Goal: Information Seeking & Learning: Learn about a topic

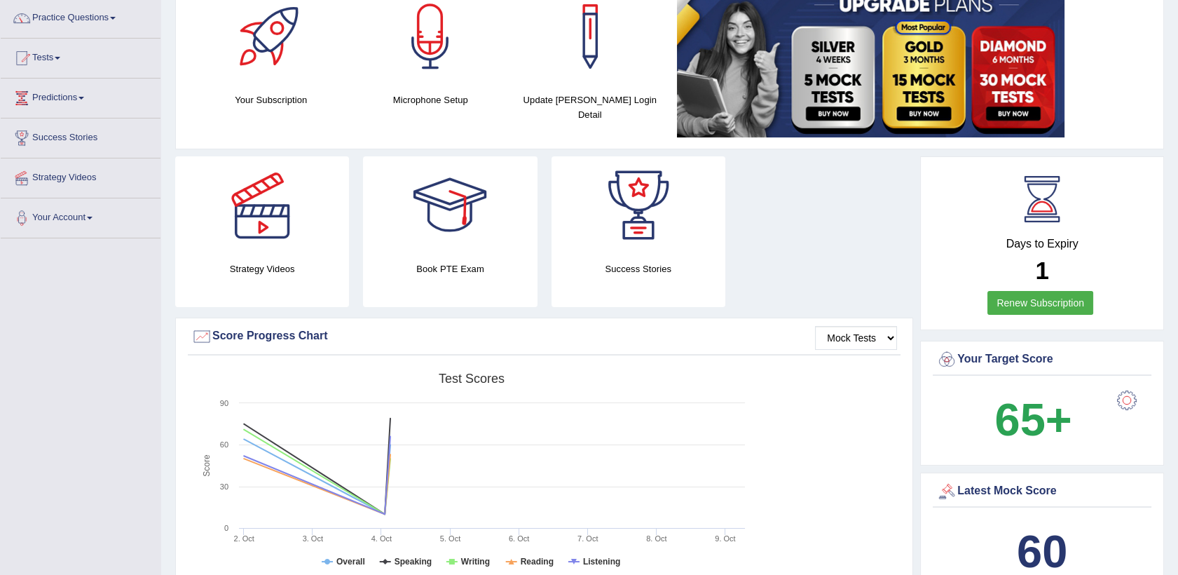
scroll to position [53, 0]
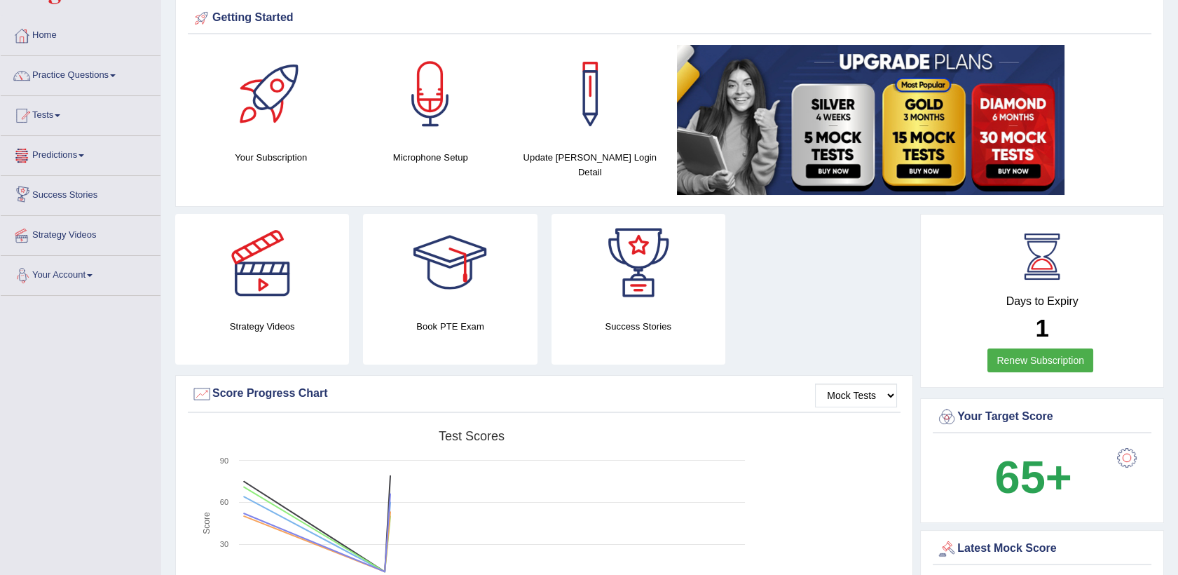
click at [86, 151] on link "Predictions" at bounding box center [81, 153] width 160 height 35
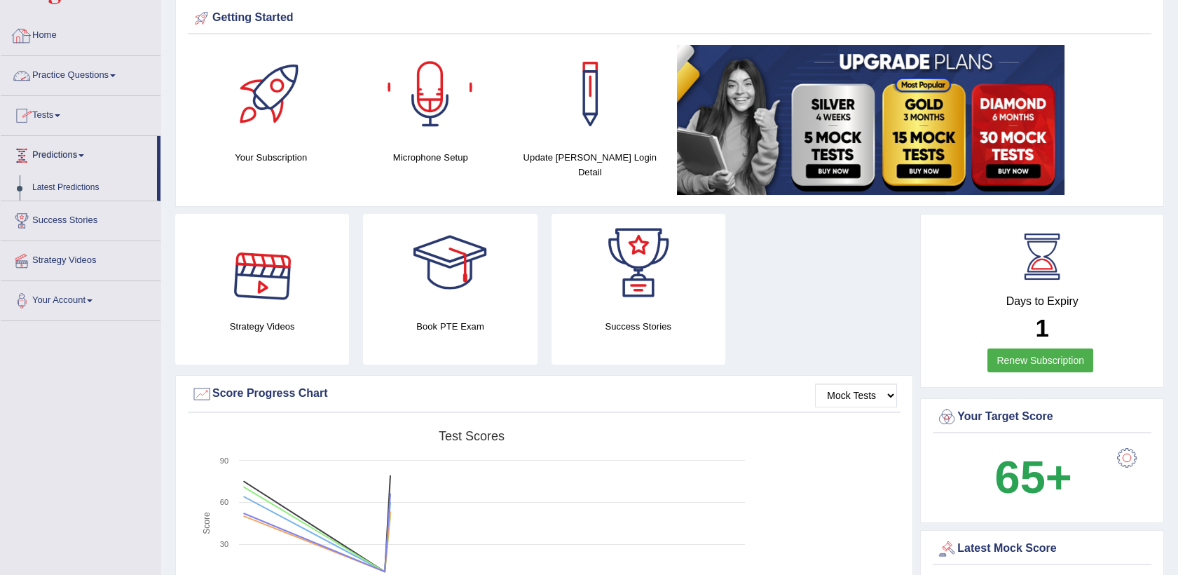
click at [50, 36] on link "Home" at bounding box center [81, 33] width 160 height 35
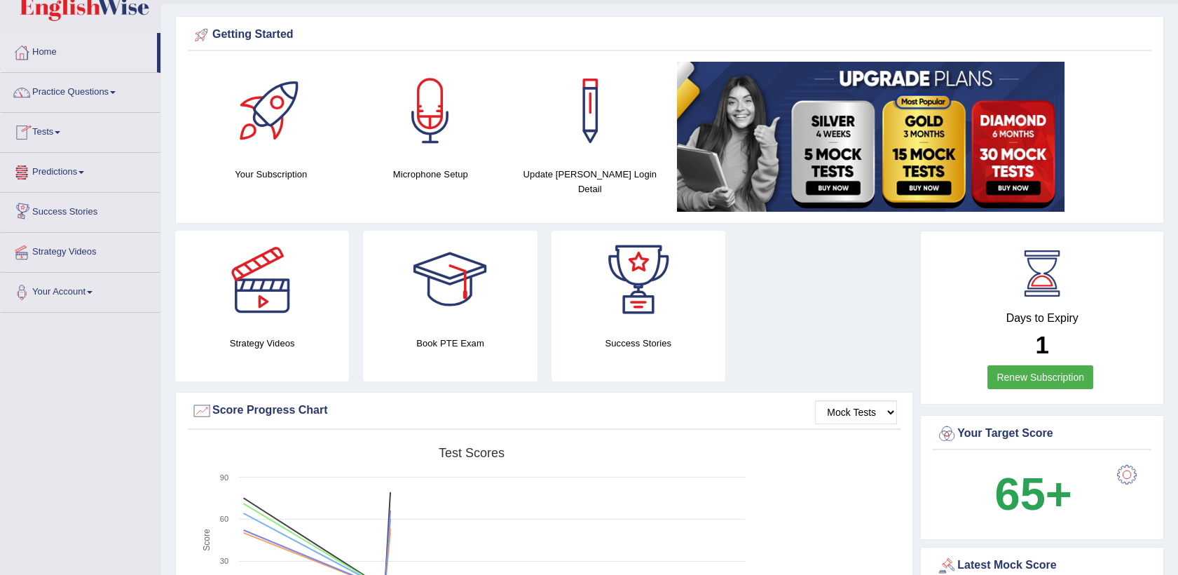
scroll to position [36, 0]
click at [86, 90] on link "Practice Questions" at bounding box center [81, 91] width 160 height 35
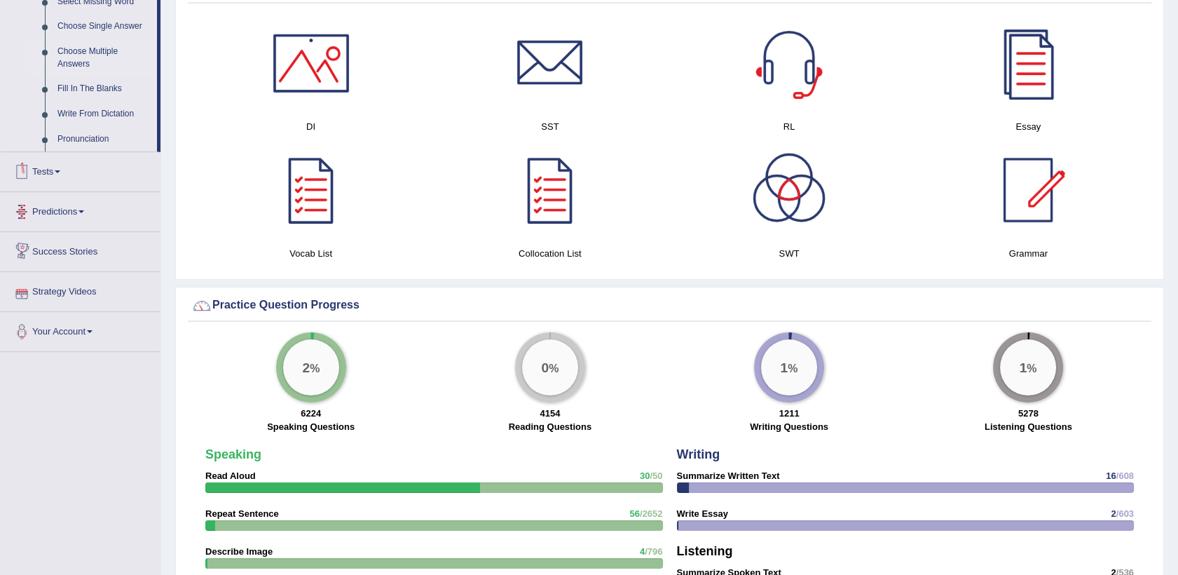
scroll to position [691, 0]
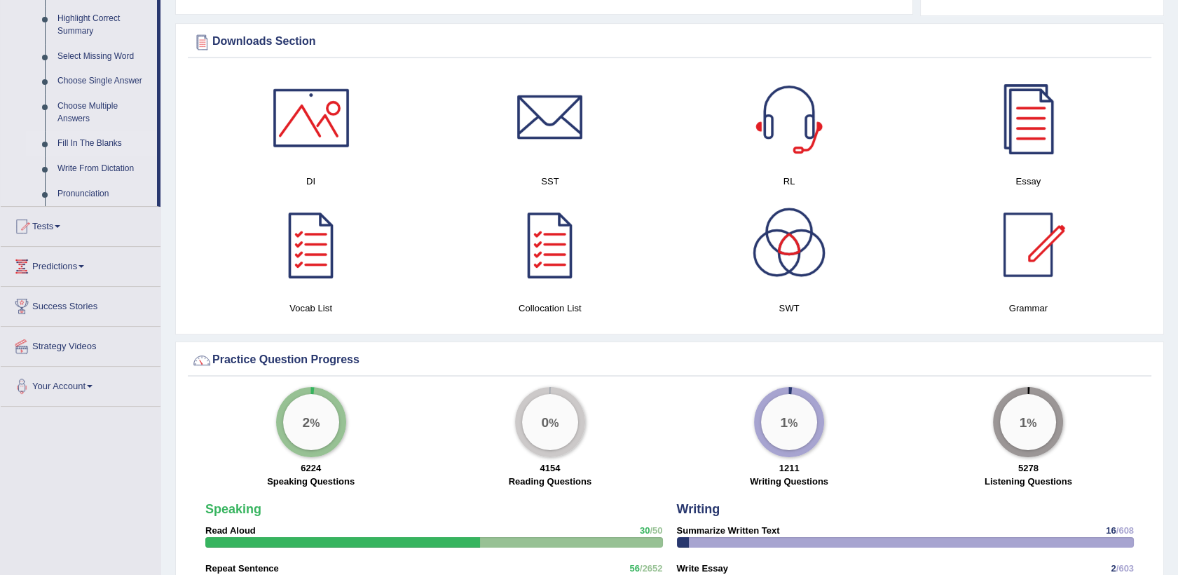
click at [86, 137] on link "Fill In The Blanks" at bounding box center [104, 143] width 106 height 25
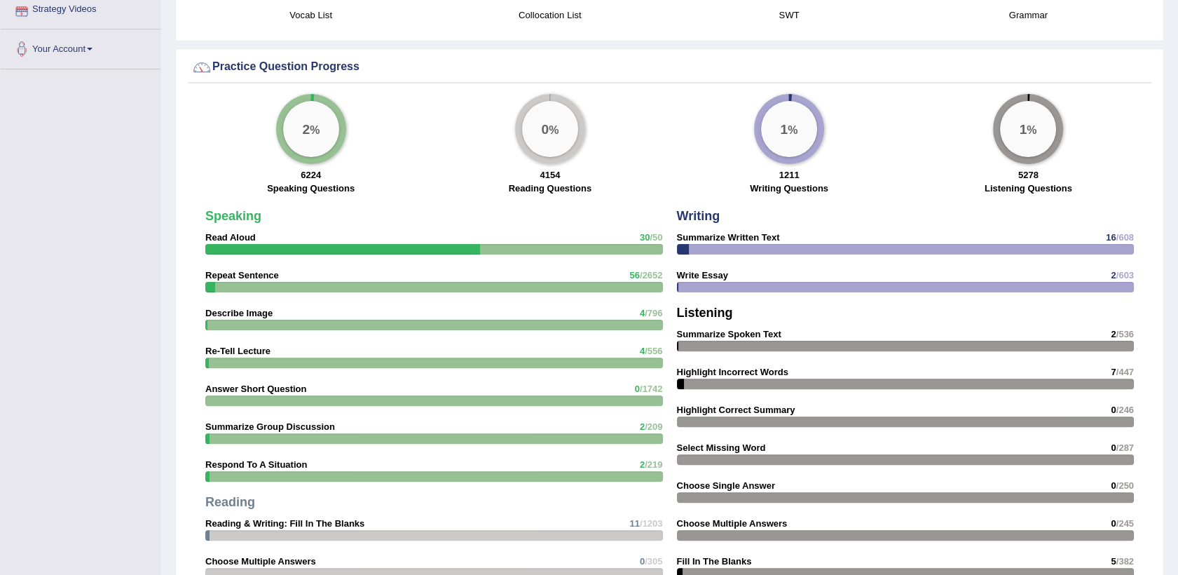
scroll to position [1006, 0]
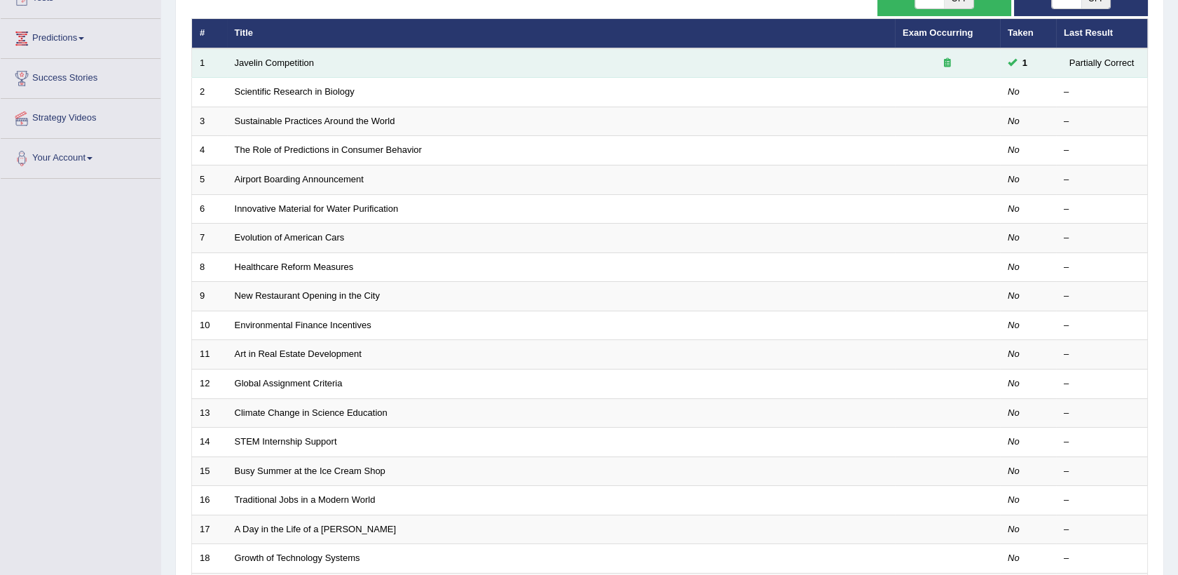
scroll to position [173, 0]
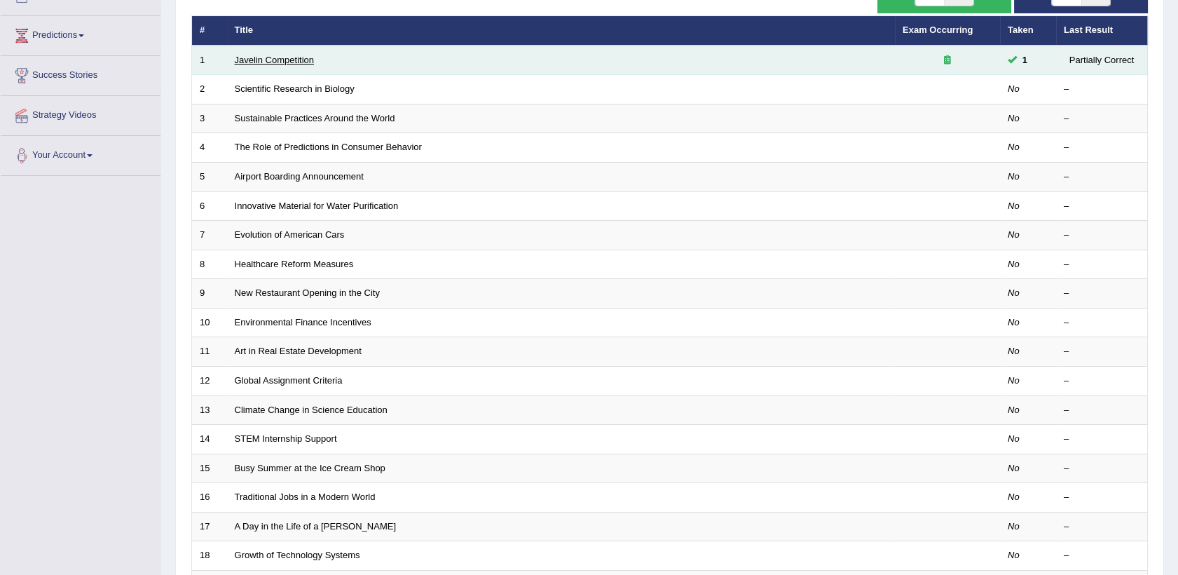
click at [303, 57] on link "Javelin Competition" at bounding box center [274, 60] width 79 height 11
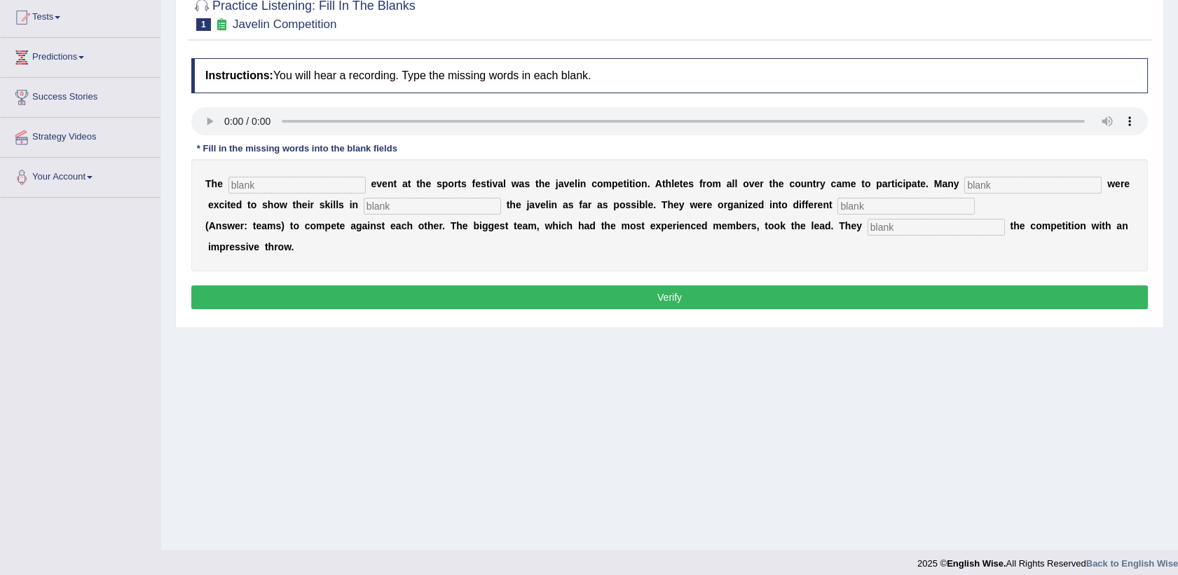
scroll to position [157, 0]
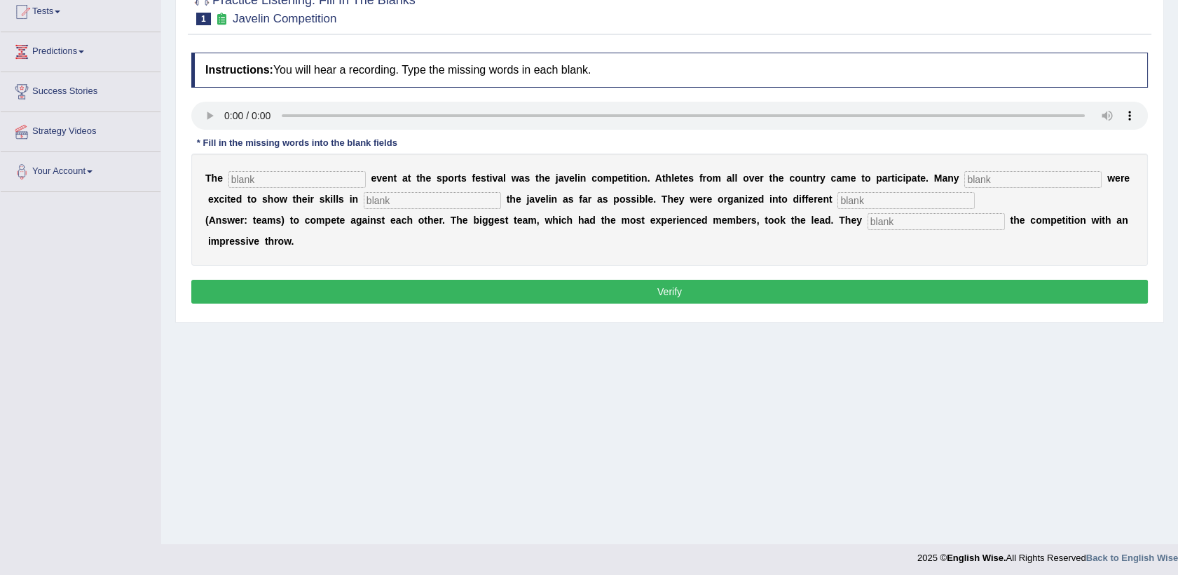
click at [302, 177] on input "text" at bounding box center [296, 179] width 137 height 17
drag, startPoint x: 302, startPoint y: 177, endPoint x: 291, endPoint y: 175, distance: 11.3
click at [291, 175] on input "b" at bounding box center [296, 179] width 137 height 17
type input "biggest"
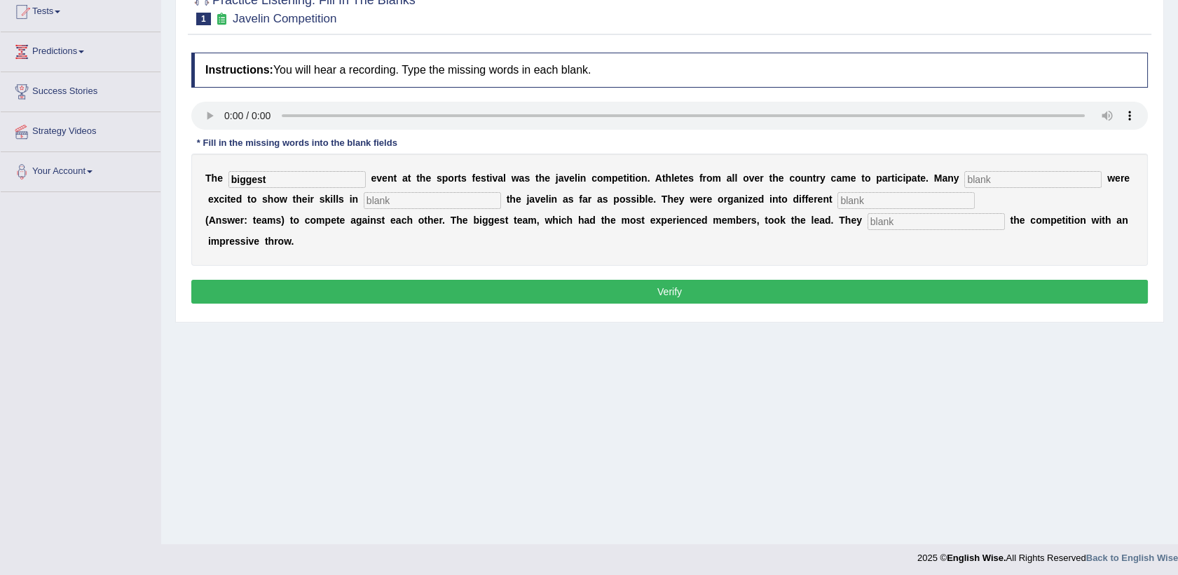
click at [970, 182] on input "text" at bounding box center [1032, 179] width 137 height 17
type input "people"
click at [384, 199] on input "text" at bounding box center [432, 200] width 137 height 17
type input "show"
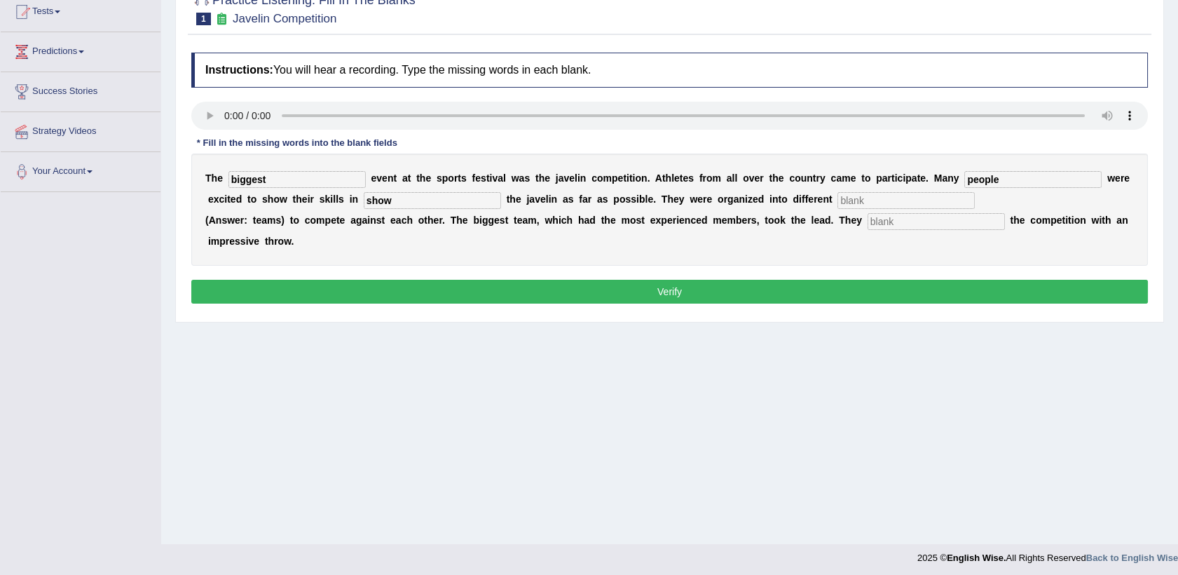
click at [838, 194] on input "text" at bounding box center [906, 200] width 137 height 17
type input "different"
click at [907, 226] on input "text" at bounding box center [936, 221] width 137 height 17
type input "started"
click at [491, 303] on button "Verify" at bounding box center [669, 292] width 957 height 24
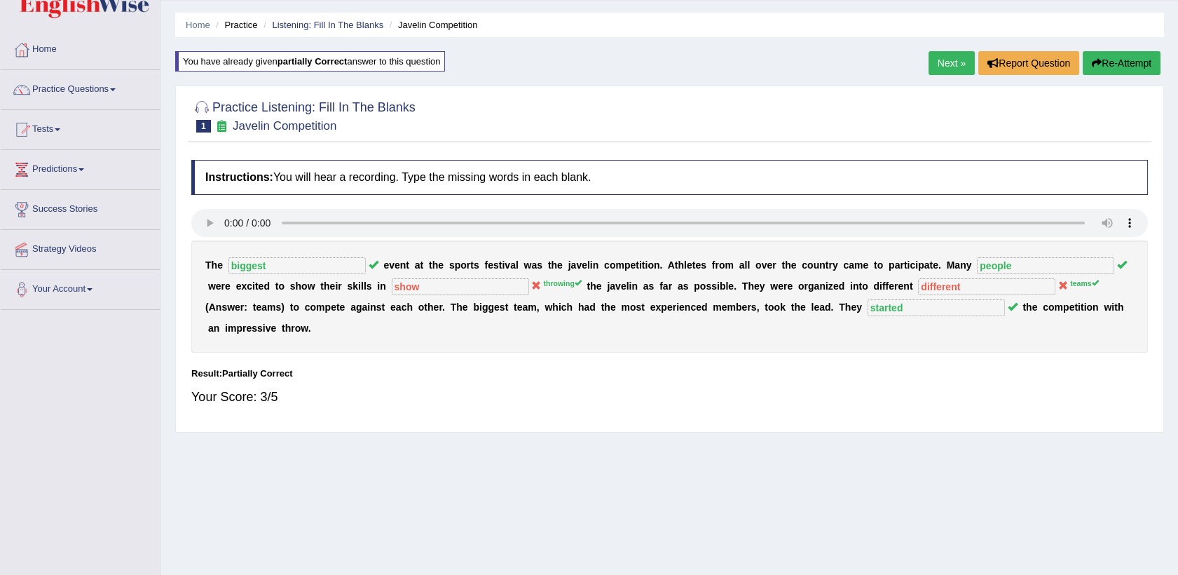
scroll to position [39, 0]
click at [1131, 60] on button "Re-Attempt" at bounding box center [1122, 63] width 78 height 24
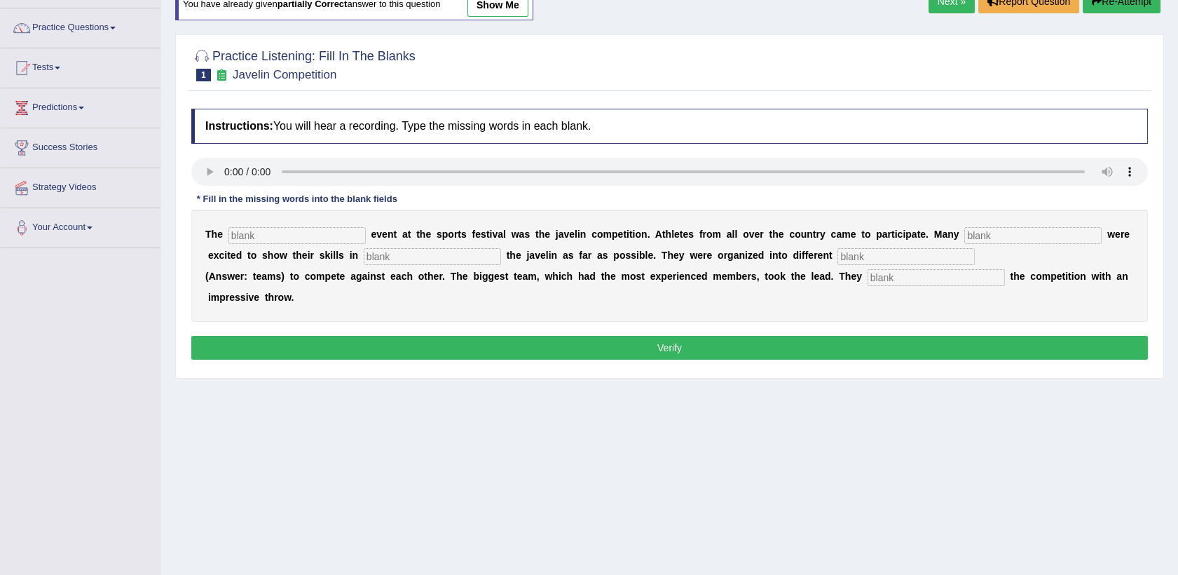
click at [307, 231] on input "text" at bounding box center [296, 235] width 137 height 17
type input "biggest"
click at [990, 239] on input "text" at bounding box center [1032, 235] width 137 height 17
type input "peopel"
click at [378, 255] on input "text" at bounding box center [432, 256] width 137 height 17
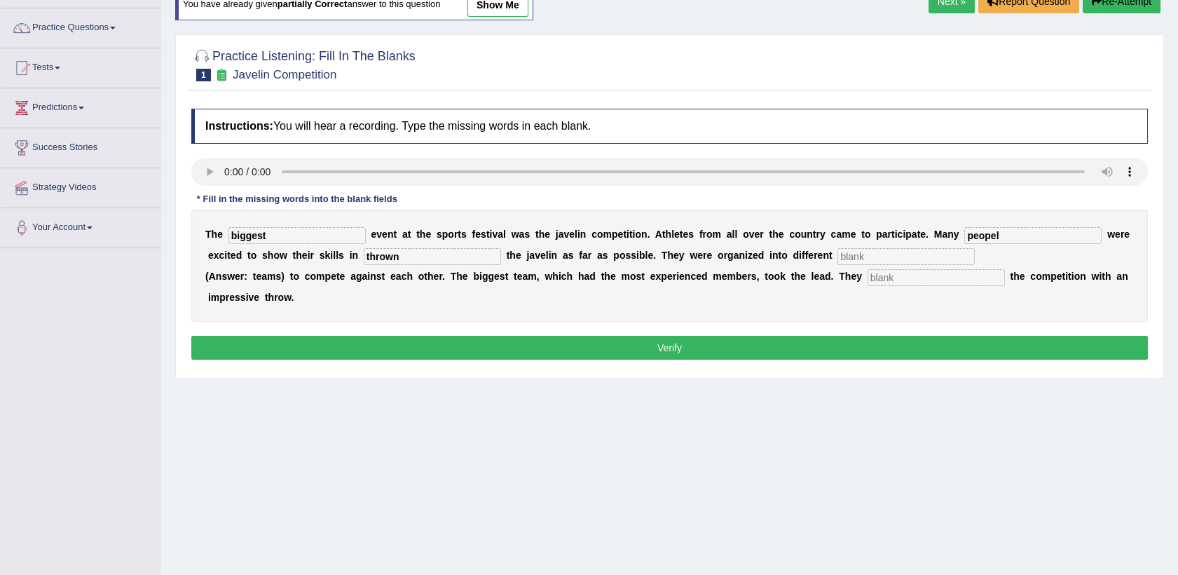
type input "thrown"
click at [838, 257] on input "text" at bounding box center [906, 256] width 137 height 17
type input "teams"
click at [901, 282] on input "text" at bounding box center [936, 277] width 137 height 17
type input "started"
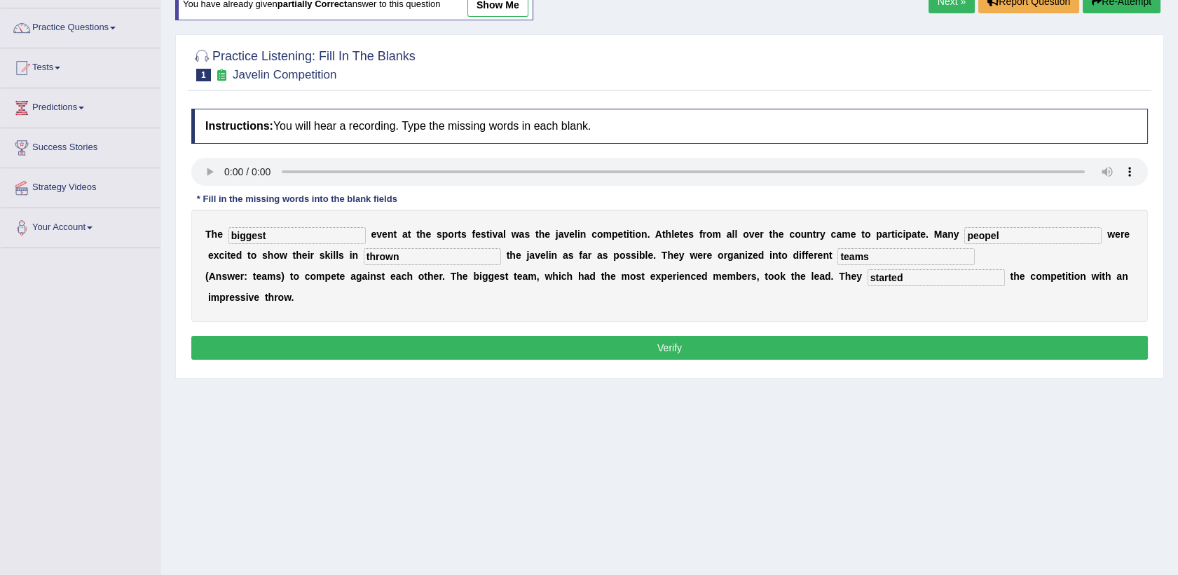
click at [757, 343] on button "Verify" at bounding box center [669, 348] width 957 height 24
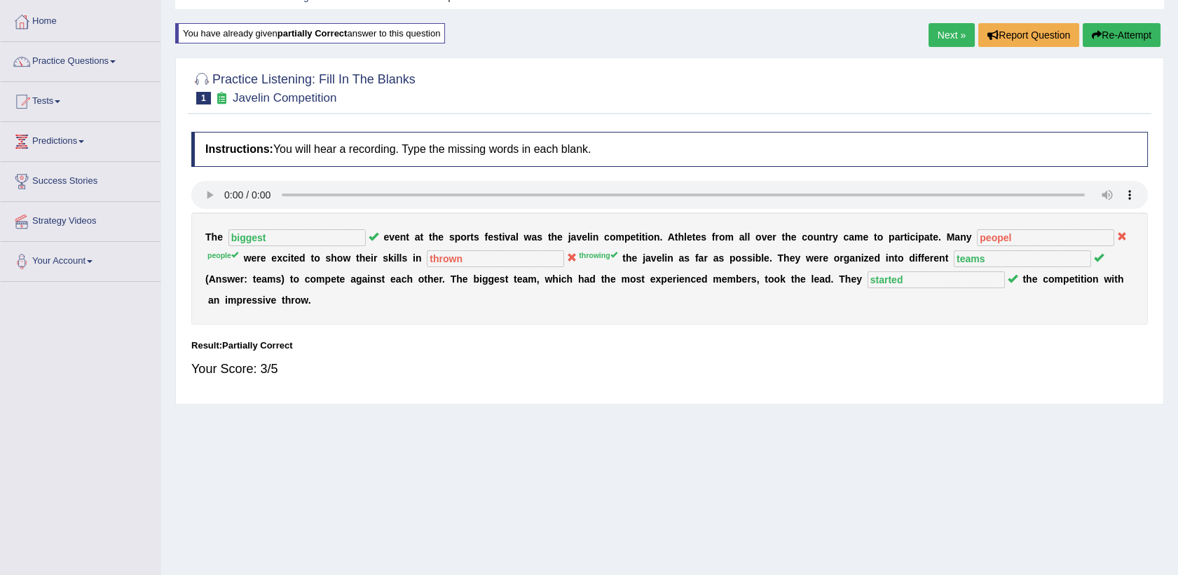
scroll to position [67, 0]
click at [1107, 36] on button "Re-Attempt" at bounding box center [1122, 35] width 78 height 24
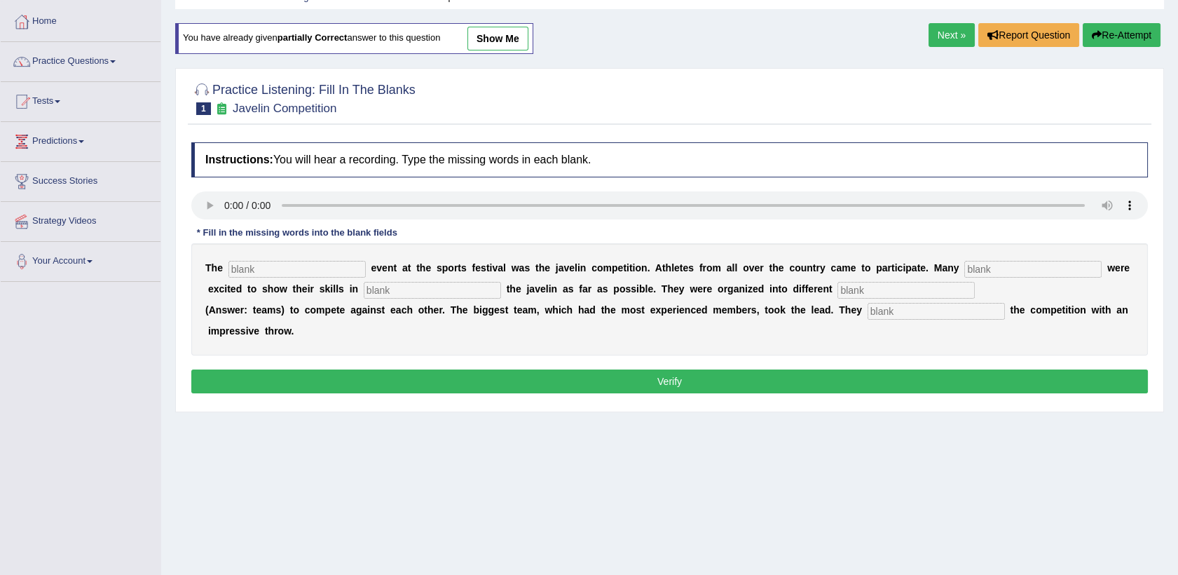
click at [276, 275] on input "text" at bounding box center [296, 269] width 137 height 17
click at [292, 265] on input "bi" at bounding box center [296, 269] width 137 height 17
type input "biggest"
click at [968, 261] on input "text" at bounding box center [1032, 269] width 137 height 17
click at [964, 261] on input "text" at bounding box center [1032, 269] width 137 height 17
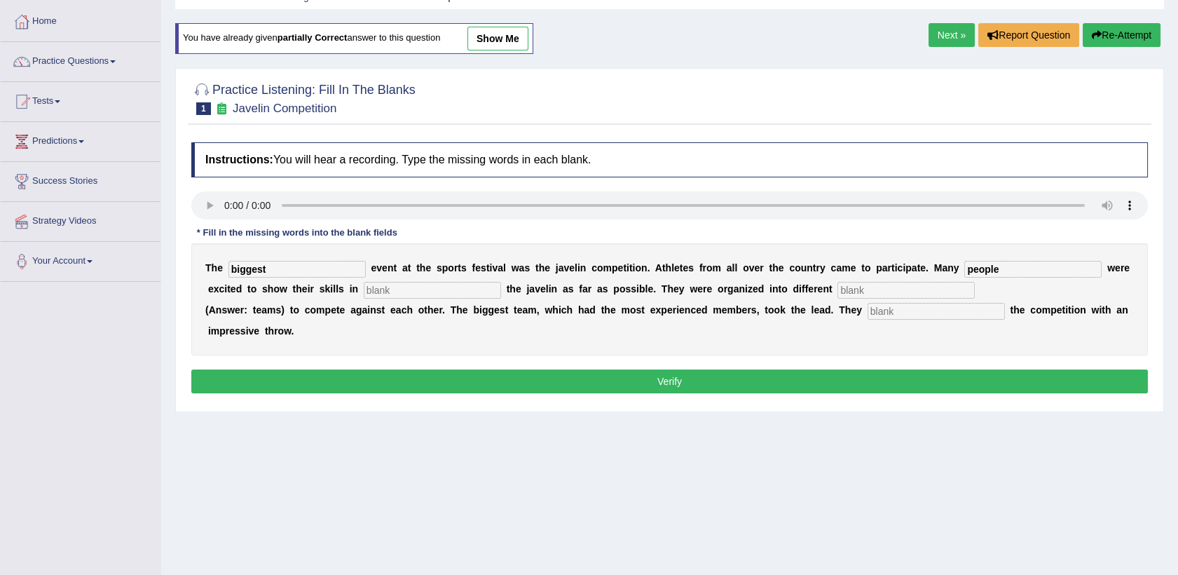
type input "people"
click at [364, 297] on input "text" at bounding box center [432, 290] width 137 height 17
type input "throwing"
click at [838, 292] on input "text" at bounding box center [906, 290] width 137 height 17
click at [838, 284] on input "text" at bounding box center [906, 290] width 137 height 17
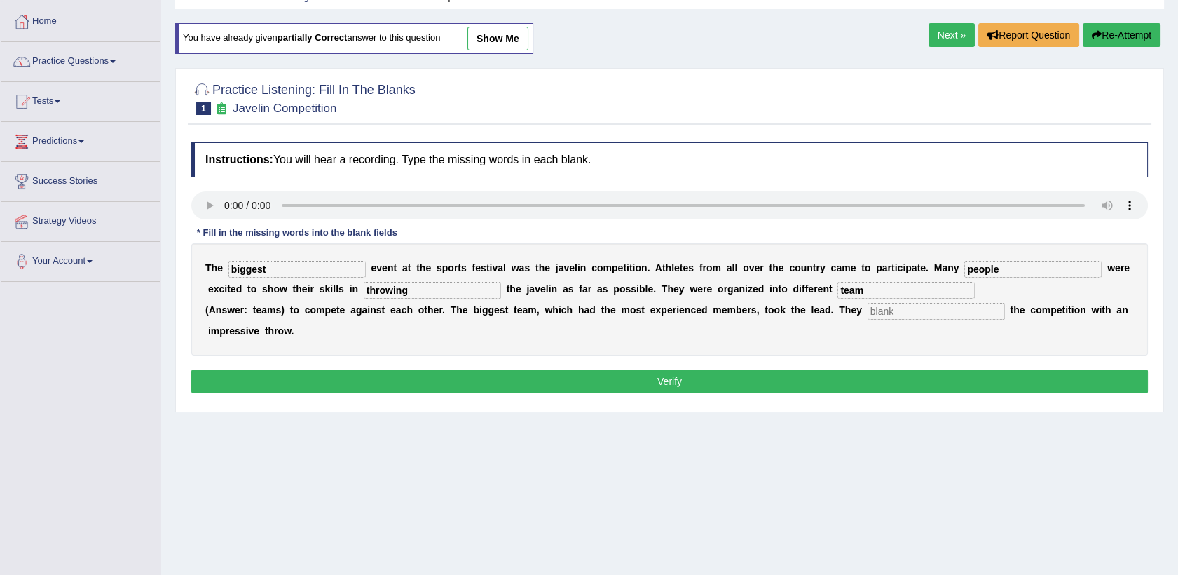
type input "team"
click at [902, 308] on input "text" at bounding box center [936, 311] width 137 height 17
click at [868, 311] on input "text" at bounding box center [936, 311] width 137 height 17
click at [838, 294] on input "team" at bounding box center [906, 290] width 137 height 17
type input "teams"
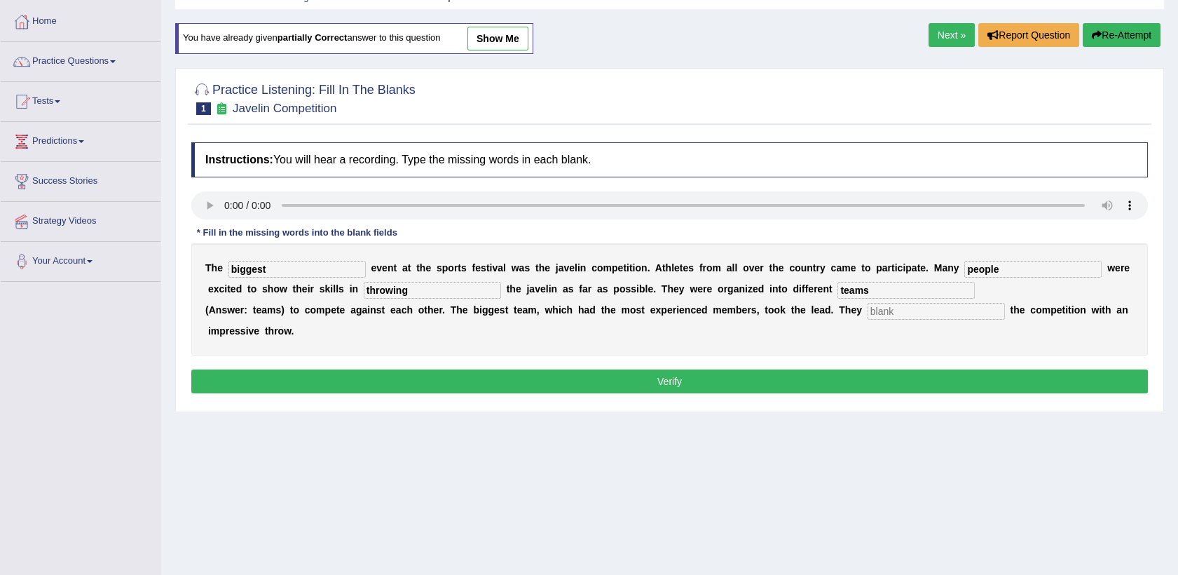
click at [868, 311] on input "text" at bounding box center [936, 311] width 137 height 17
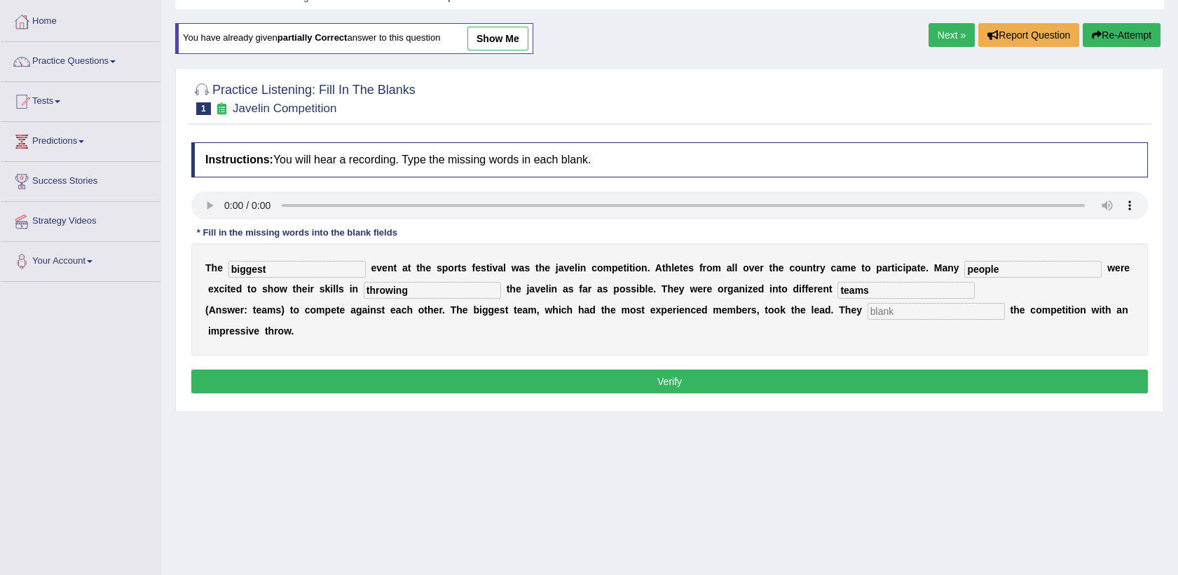
click at [868, 311] on input "text" at bounding box center [936, 311] width 137 height 17
click at [880, 322] on div "T h e biggest e v e n t a t t h e s p o r t s f e s t i v a l w a s t h e j a v…" at bounding box center [669, 299] width 957 height 112
click at [890, 305] on input "text" at bounding box center [936, 311] width 137 height 17
click at [892, 308] on input "text" at bounding box center [936, 311] width 137 height 17
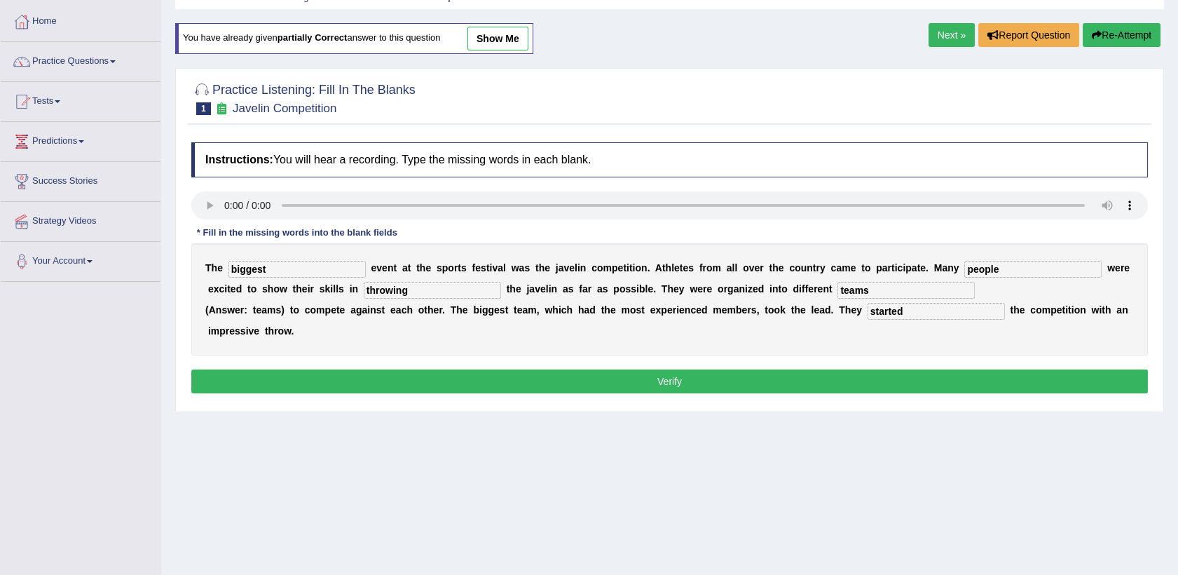
type input "started"
click at [684, 390] on button "Verify" at bounding box center [669, 381] width 957 height 24
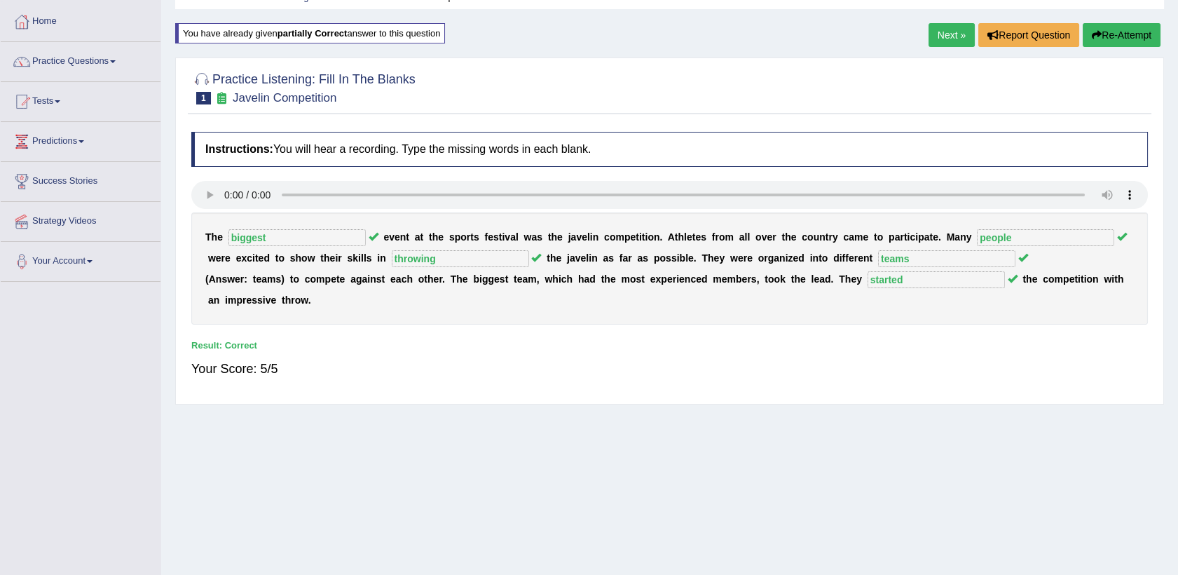
click at [949, 32] on link "Next »" at bounding box center [952, 35] width 46 height 24
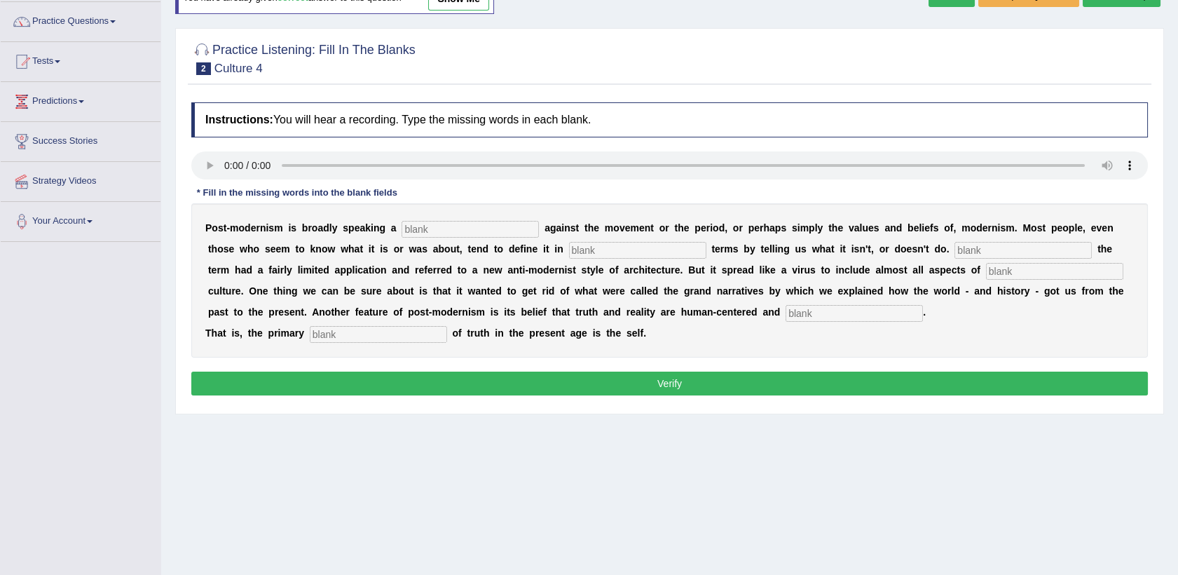
click at [492, 231] on input "text" at bounding box center [470, 229] width 137 height 17
click at [454, 230] on input "text" at bounding box center [470, 229] width 137 height 17
type input "reaction"
click at [569, 254] on input "text" at bounding box center [637, 250] width 137 height 17
type input "nrg"
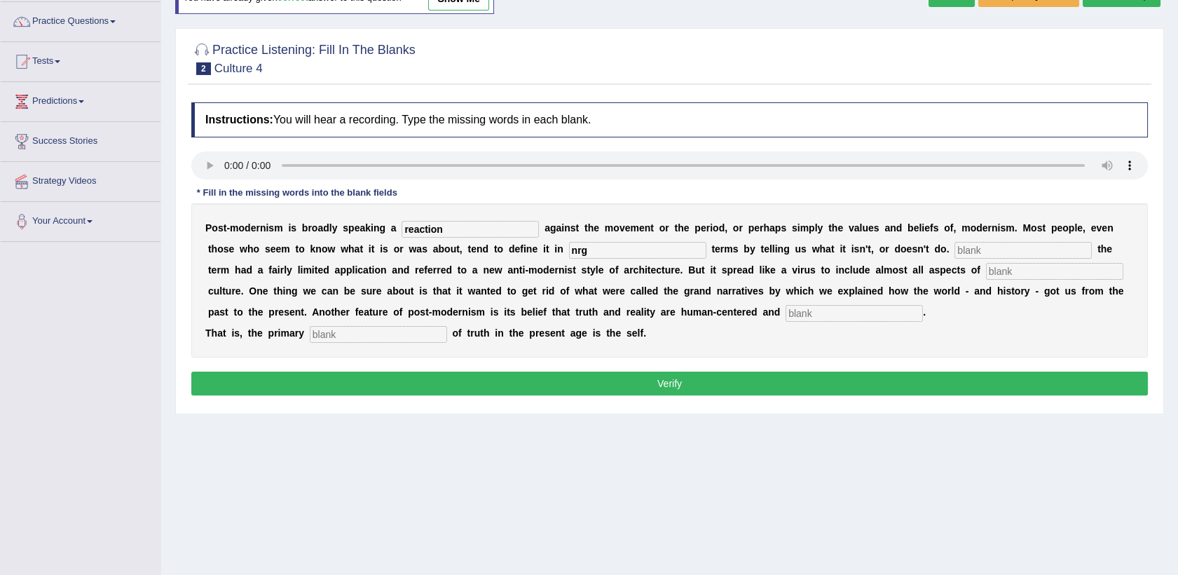
click at [955, 255] on input "text" at bounding box center [1023, 250] width 137 height 17
type input "initially"
click at [986, 273] on input "text" at bounding box center [1054, 271] width 137 height 17
type input "contemparary"
click at [786, 314] on input "text" at bounding box center [854, 313] width 137 height 17
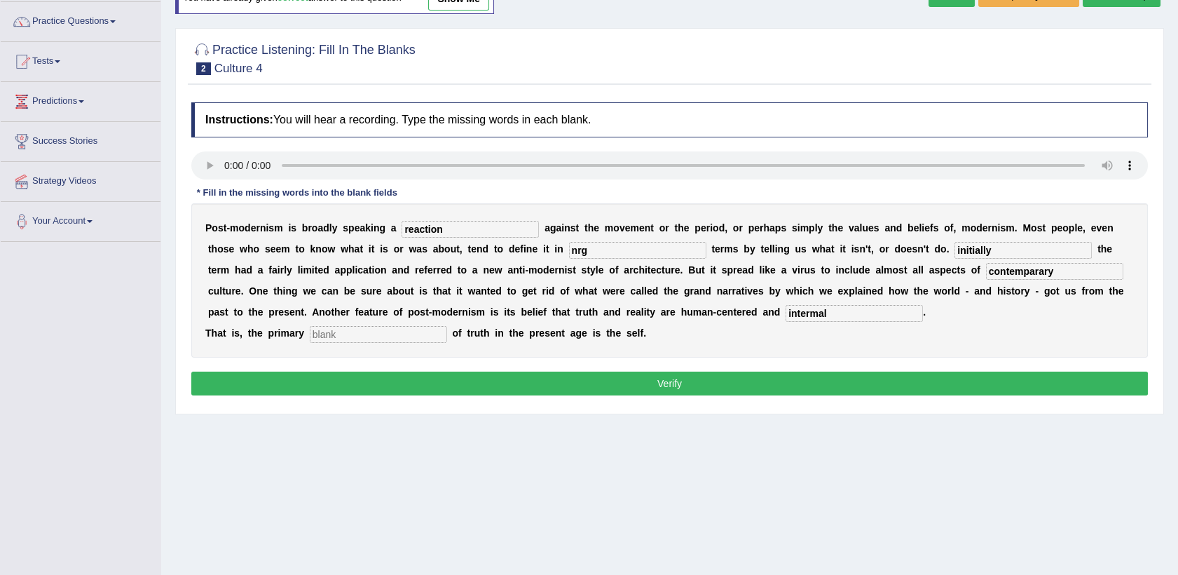
type input "intermal"
click at [343, 337] on input "text" at bounding box center [378, 334] width 137 height 17
type input "source"
click at [786, 320] on input "intermal" at bounding box center [854, 313] width 137 height 17
type input "internal"
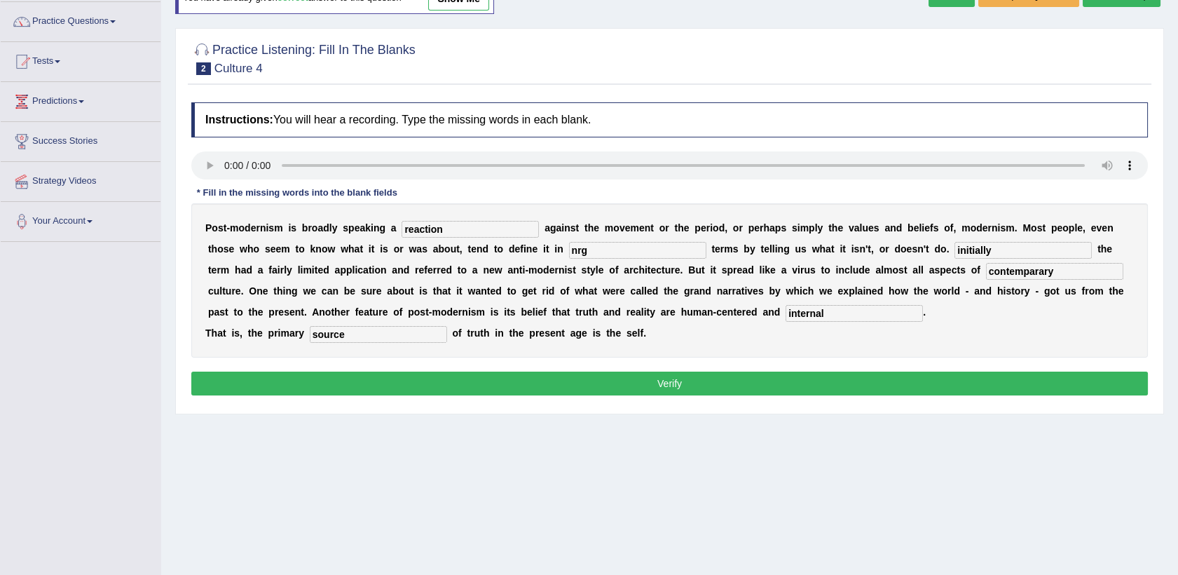
click at [986, 272] on input "contemparary" at bounding box center [1054, 271] width 137 height 17
type input "contemporay"
click at [735, 389] on button "Verify" at bounding box center [669, 383] width 957 height 24
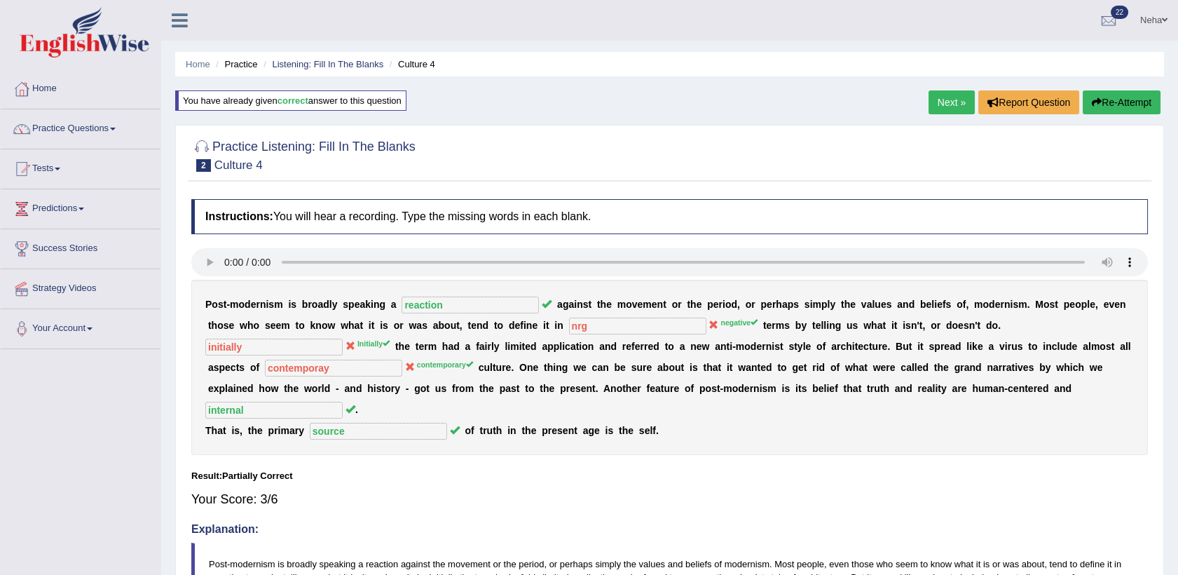
click at [1139, 97] on button "Re-Attempt" at bounding box center [1122, 102] width 78 height 24
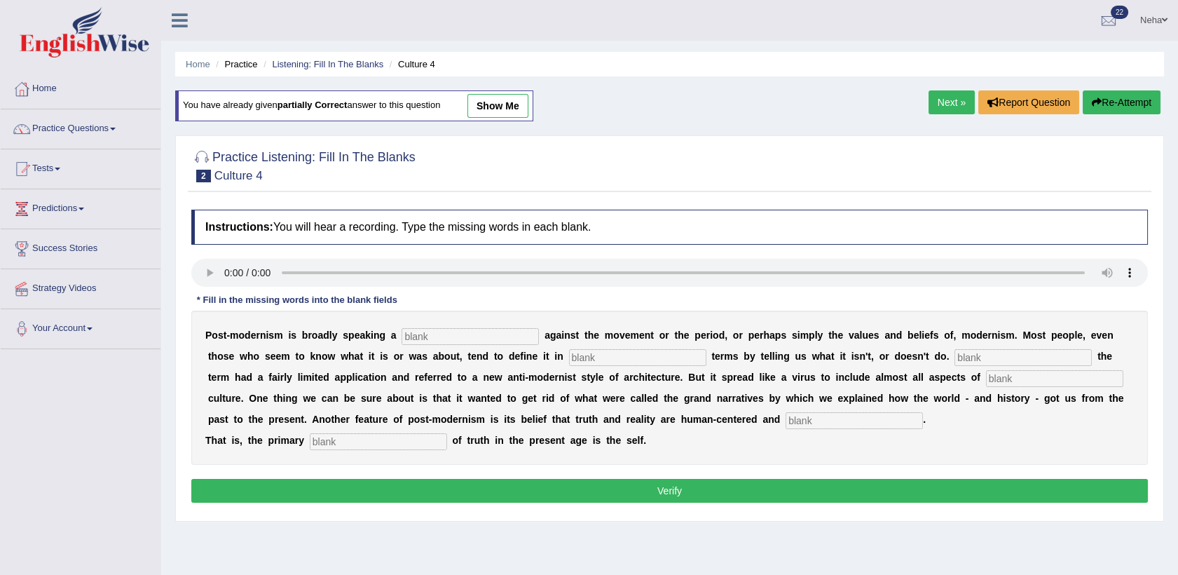
click at [465, 329] on input "text" at bounding box center [470, 336] width 137 height 17
type input "reaction"
click at [955, 364] on input "text" at bounding box center [1023, 357] width 137 height 17
click at [569, 352] on input "text" at bounding box center [637, 357] width 137 height 17
type input "negative"
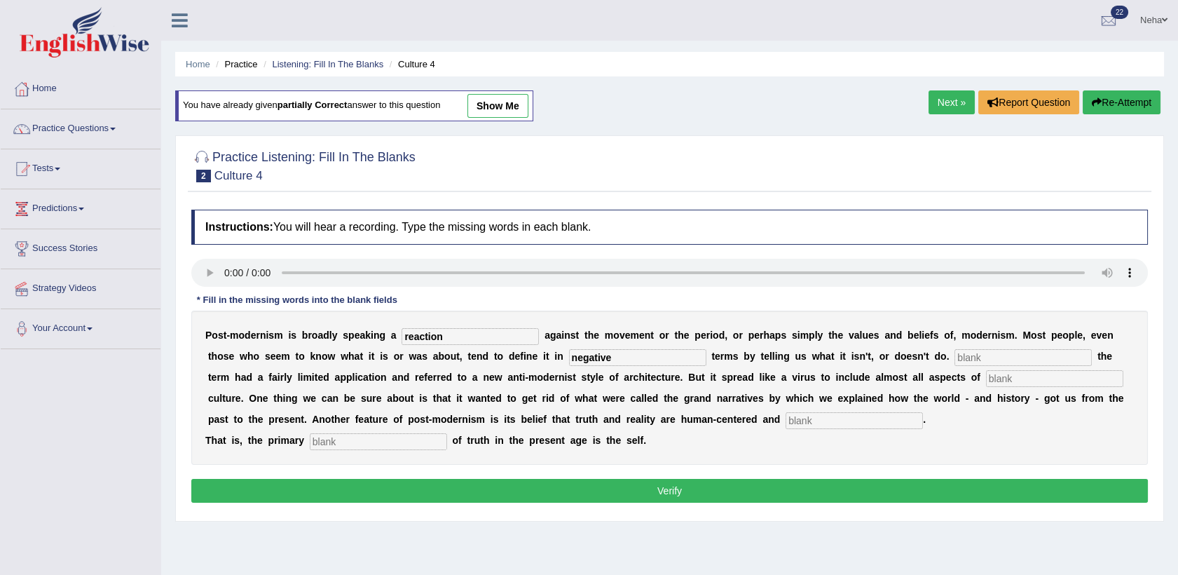
click at [955, 358] on input "text" at bounding box center [1023, 357] width 137 height 17
type input "Initiaaly"
click at [986, 381] on input "text" at bounding box center [1054, 378] width 137 height 17
type input "comtemporary"
click at [786, 418] on input "text" at bounding box center [854, 420] width 137 height 17
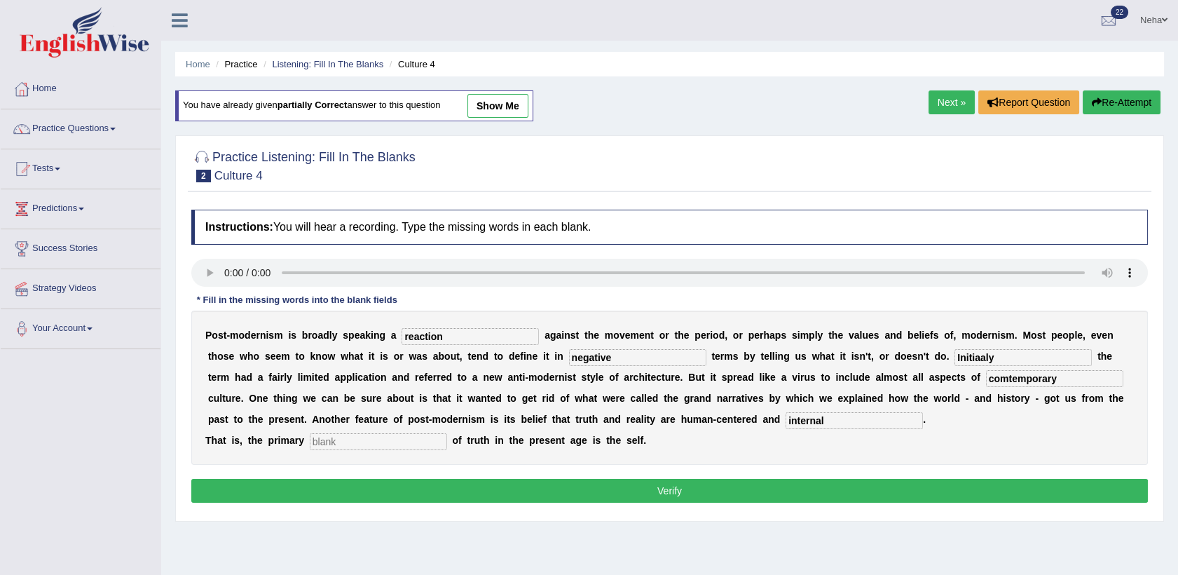
type input "internal"
click at [357, 441] on input "text" at bounding box center [378, 441] width 137 height 17
type input "source"
click at [878, 347] on div "P o s t - m o d e r n i s m i s b r o a d l y s p e a k i n g a reaction a g a …" at bounding box center [669, 388] width 957 height 154
click at [955, 355] on input "Initiaaly" at bounding box center [1023, 357] width 137 height 17
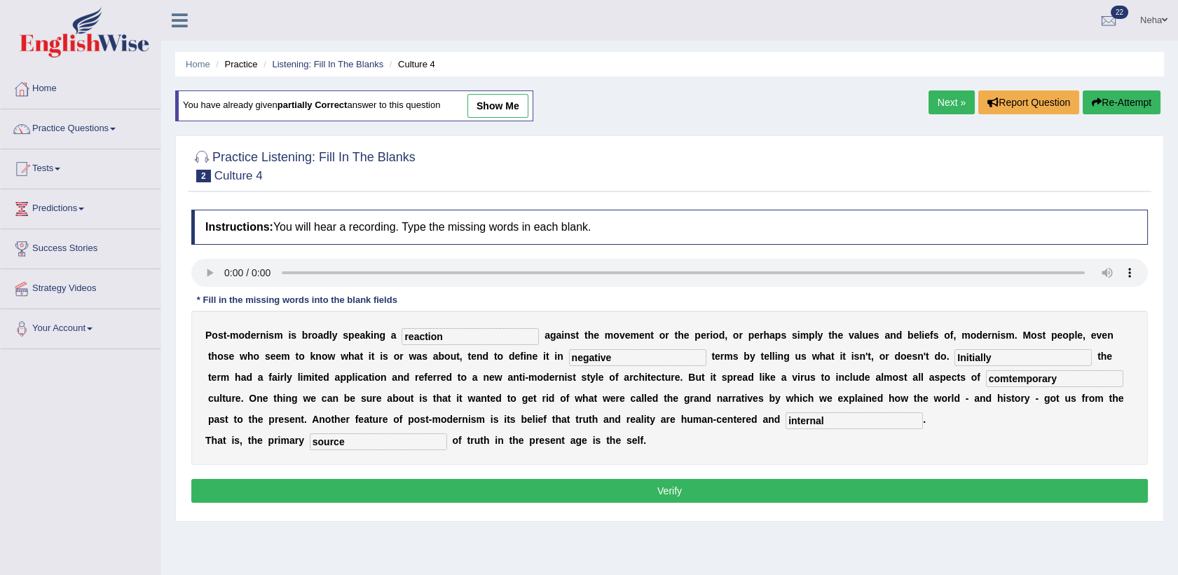
type input "Initially"
click at [986, 384] on input "comtemporary" at bounding box center [1054, 378] width 137 height 17
type input "contemporary"
click at [678, 485] on button "Verify" at bounding box center [669, 491] width 957 height 24
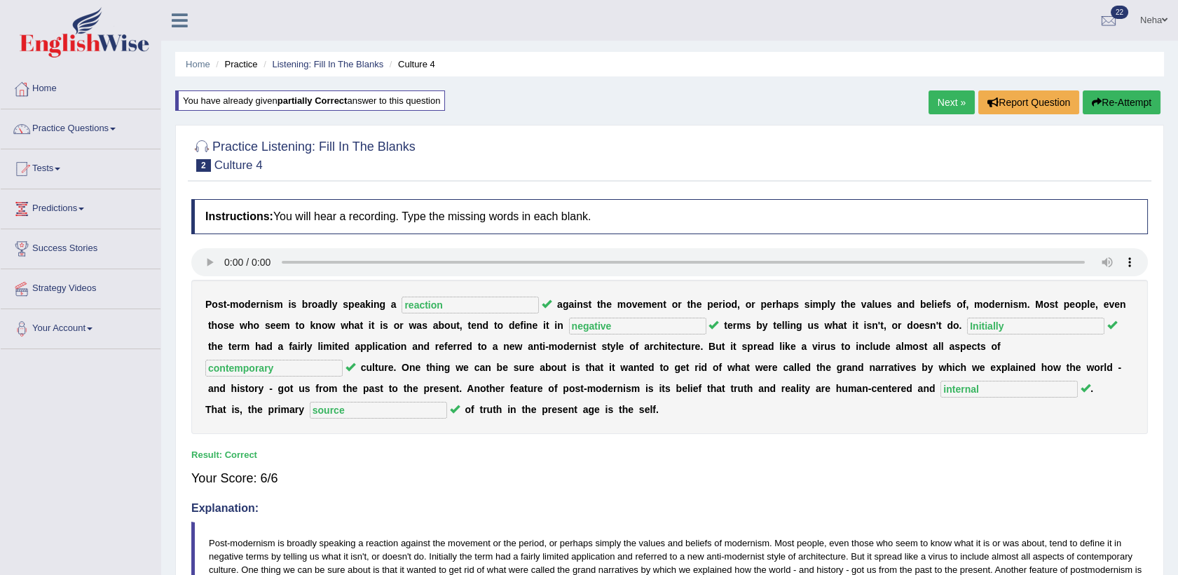
click at [886, 456] on div "Result:" at bounding box center [669, 454] width 957 height 13
click at [954, 106] on link "Next »" at bounding box center [952, 102] width 46 height 24
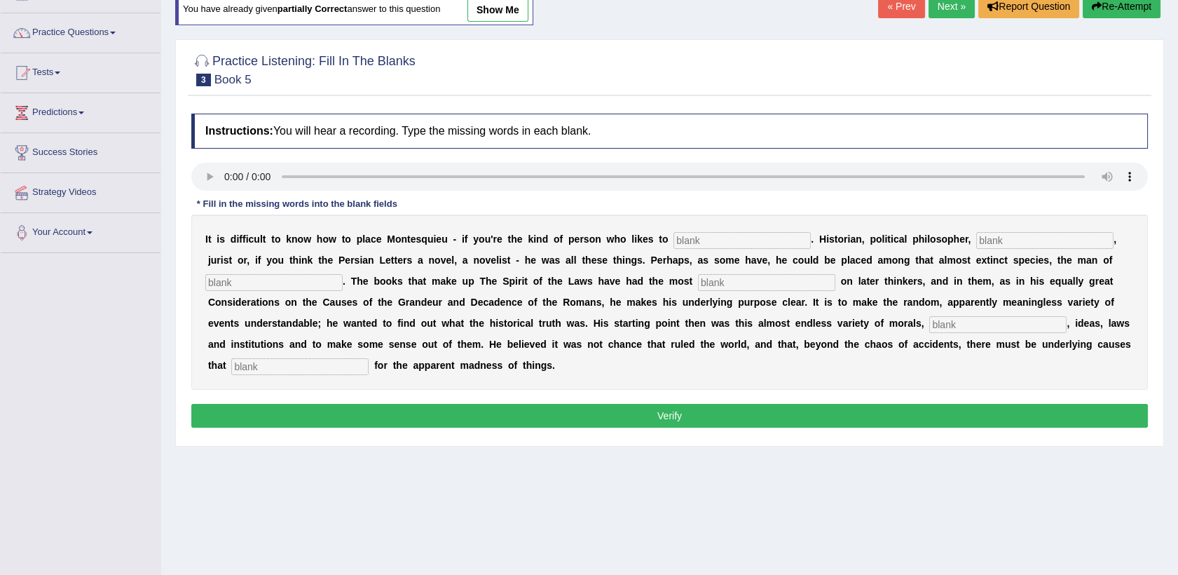
click at [676, 238] on input "text" at bounding box center [742, 240] width 137 height 17
type input "cato"
click at [976, 232] on input "text" at bounding box center [1044, 240] width 137 height 17
type input "sociologist"
click at [343, 274] on input "text" at bounding box center [273, 282] width 137 height 17
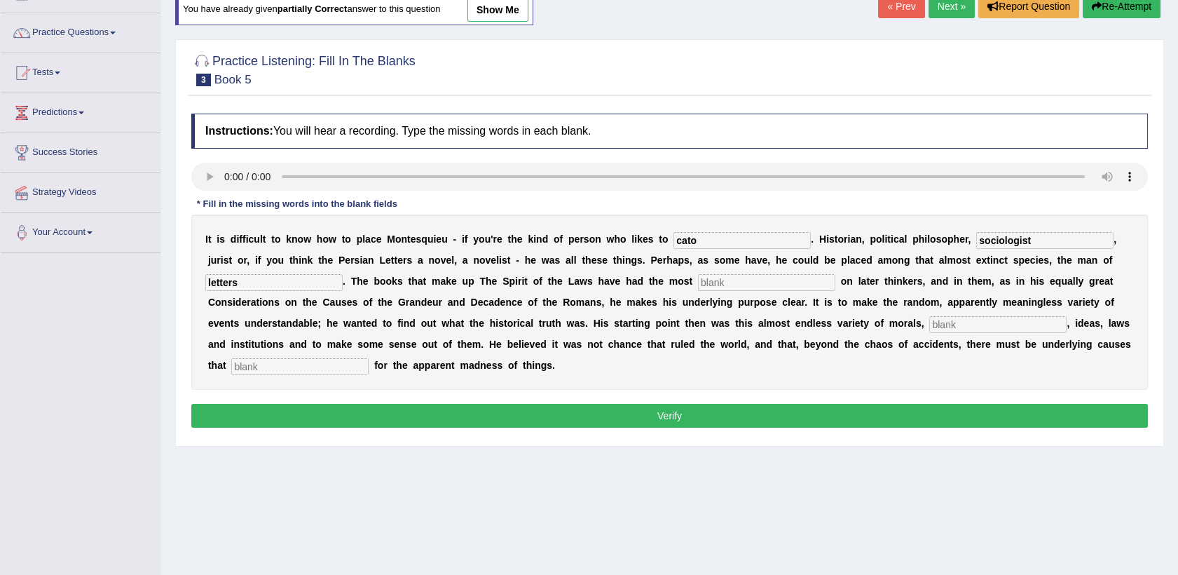
type input "letters"
click at [698, 274] on input "text" at bounding box center [766, 282] width 137 height 17
type input "influencde"
click at [929, 325] on input "text" at bounding box center [997, 324] width 137 height 17
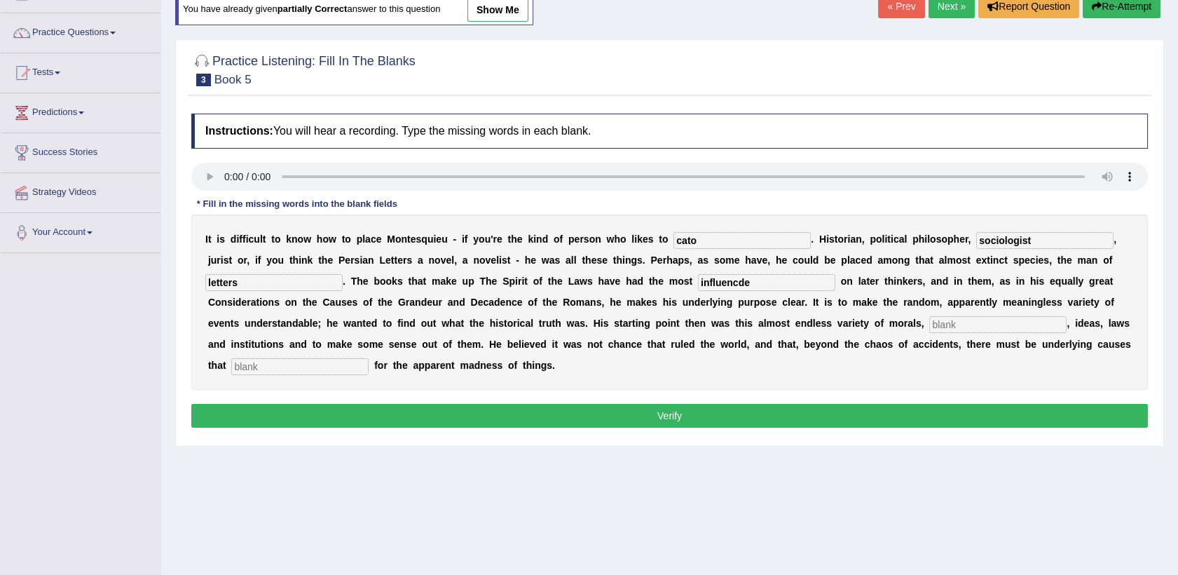
click at [929, 325] on input "text" at bounding box center [997, 324] width 137 height 17
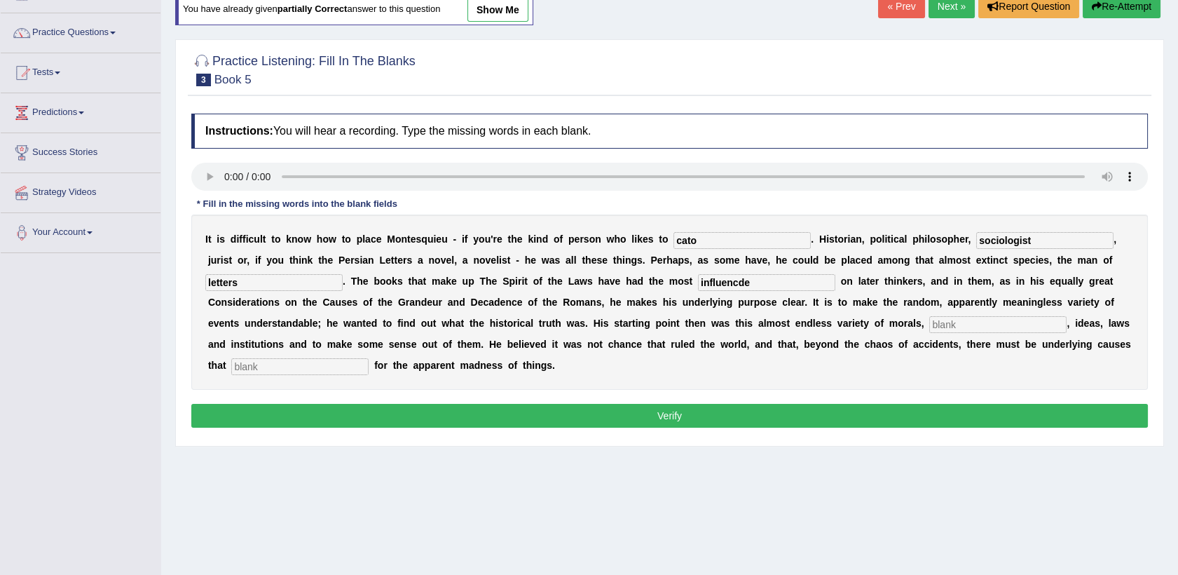
click at [611, 360] on div "I t i s d i f f i c u l t t o k n o w h o w t o p l a c e M o n t e s q u i e u…" at bounding box center [669, 301] width 957 height 175
click at [929, 320] on input "text" at bounding box center [997, 324] width 137 height 17
type input "custioms"
click at [369, 358] on input "text" at bounding box center [299, 366] width 137 height 17
type input "account"
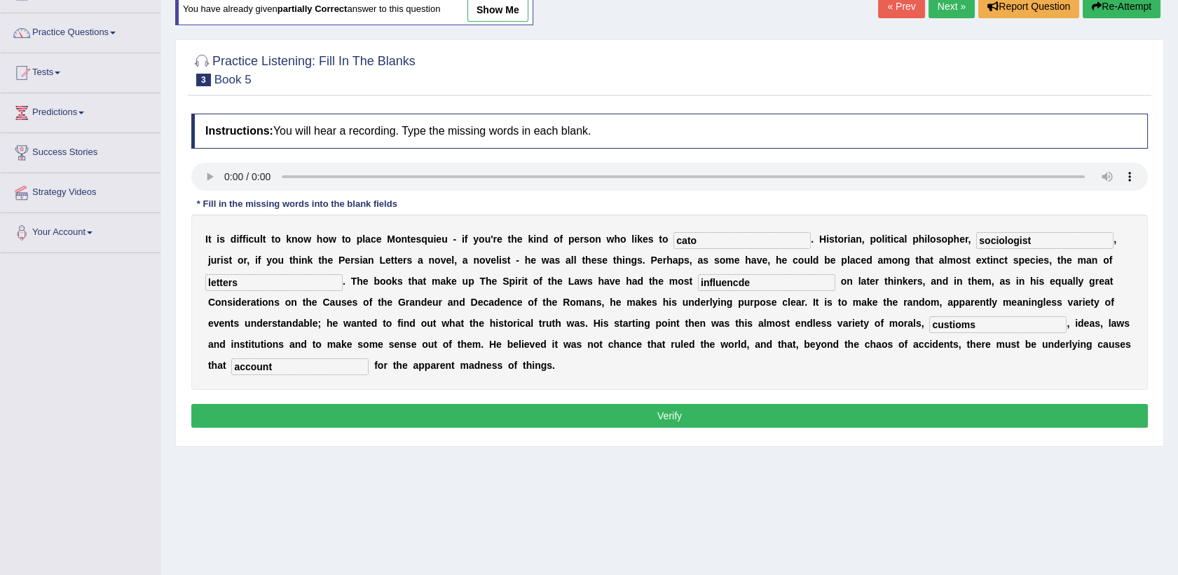
click at [929, 323] on input "custioms" at bounding box center [997, 324] width 137 height 17
type input "customs"
click at [698, 283] on input "influencde" at bounding box center [766, 282] width 137 height 17
type input "influence"
click at [702, 243] on input "cato" at bounding box center [742, 240] width 137 height 17
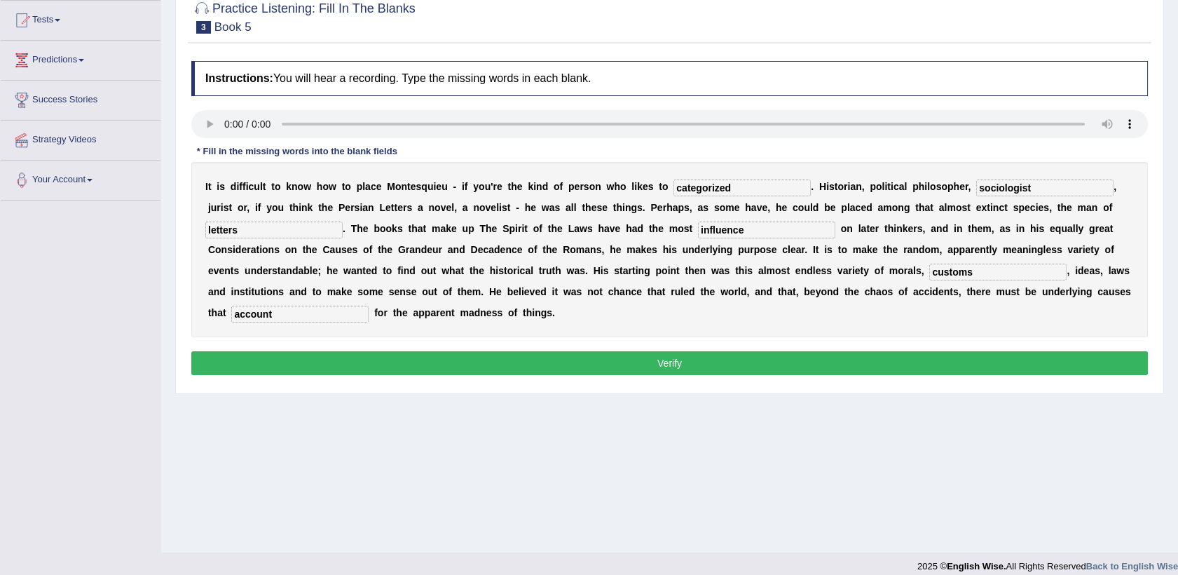
scroll to position [149, 0]
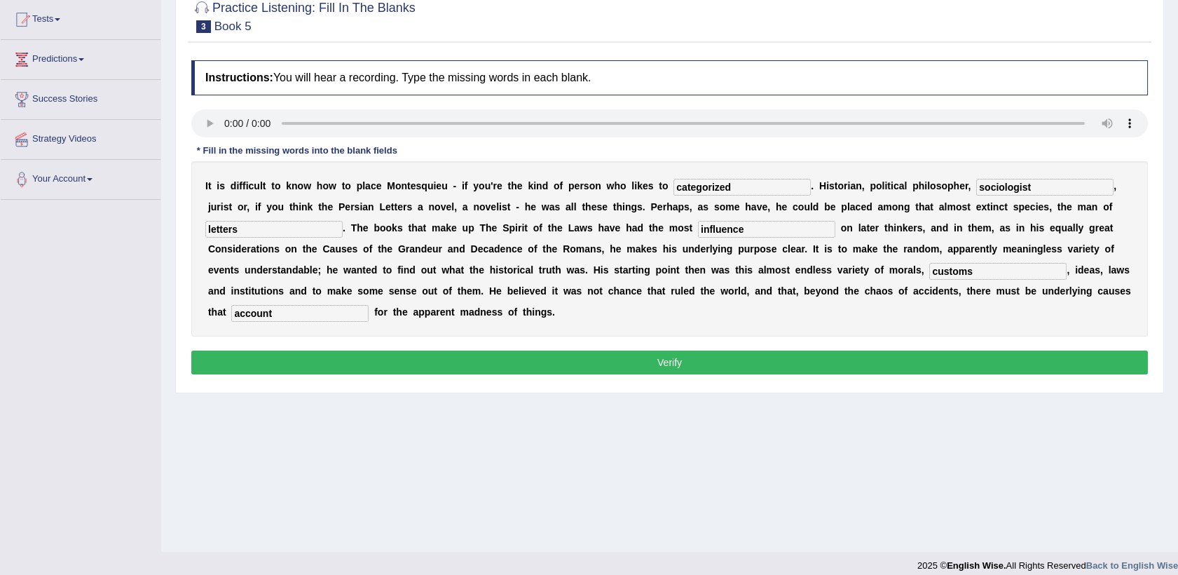
type input "categorized"
click at [588, 350] on button "Verify" at bounding box center [669, 362] width 957 height 24
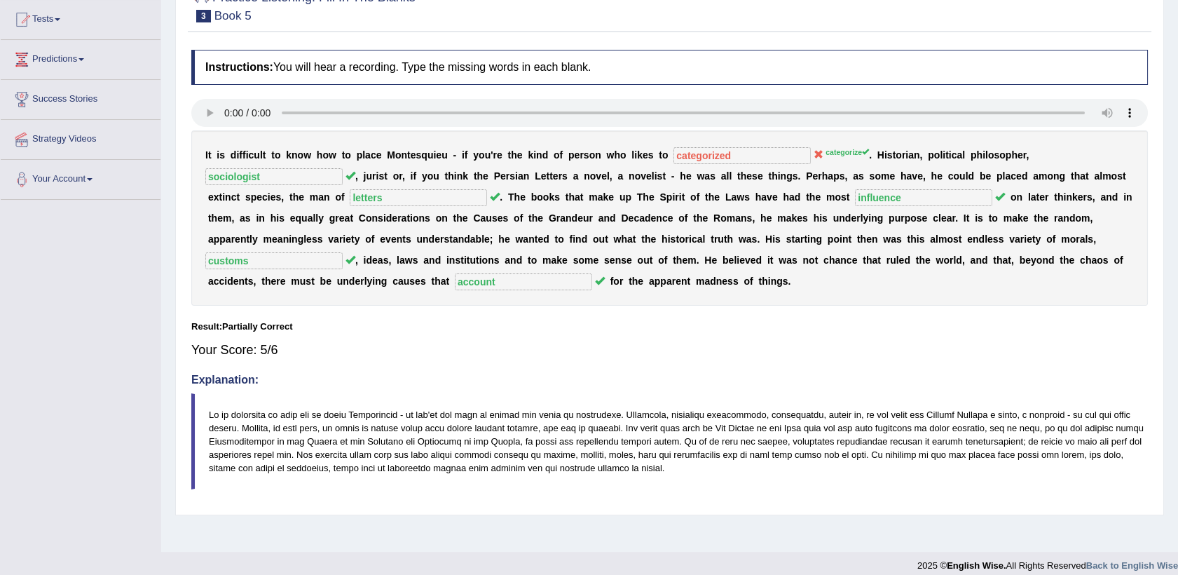
scroll to position [0, 0]
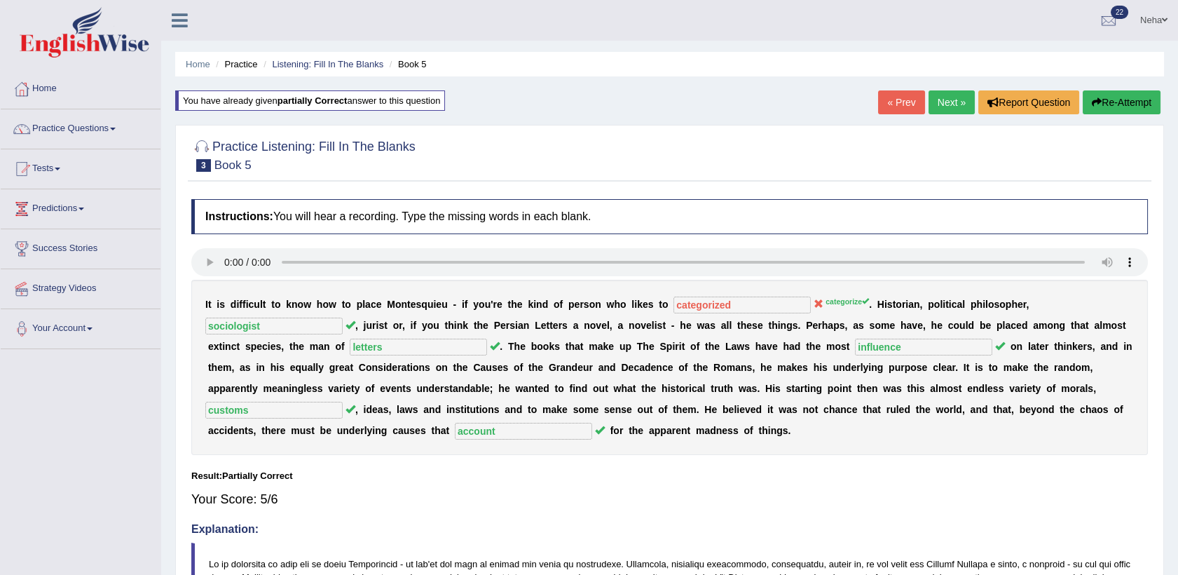
click at [1126, 96] on button "Re-Attempt" at bounding box center [1122, 102] width 78 height 24
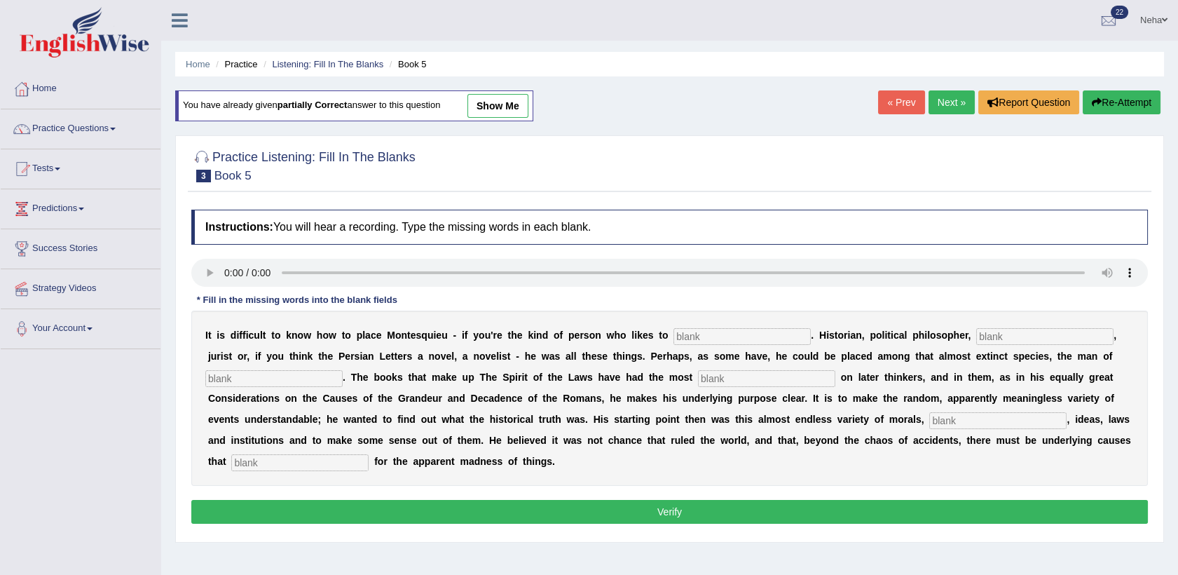
click at [688, 334] on input "text" at bounding box center [742, 336] width 137 height 17
click at [667, 500] on button "Verify" at bounding box center [669, 512] width 957 height 24
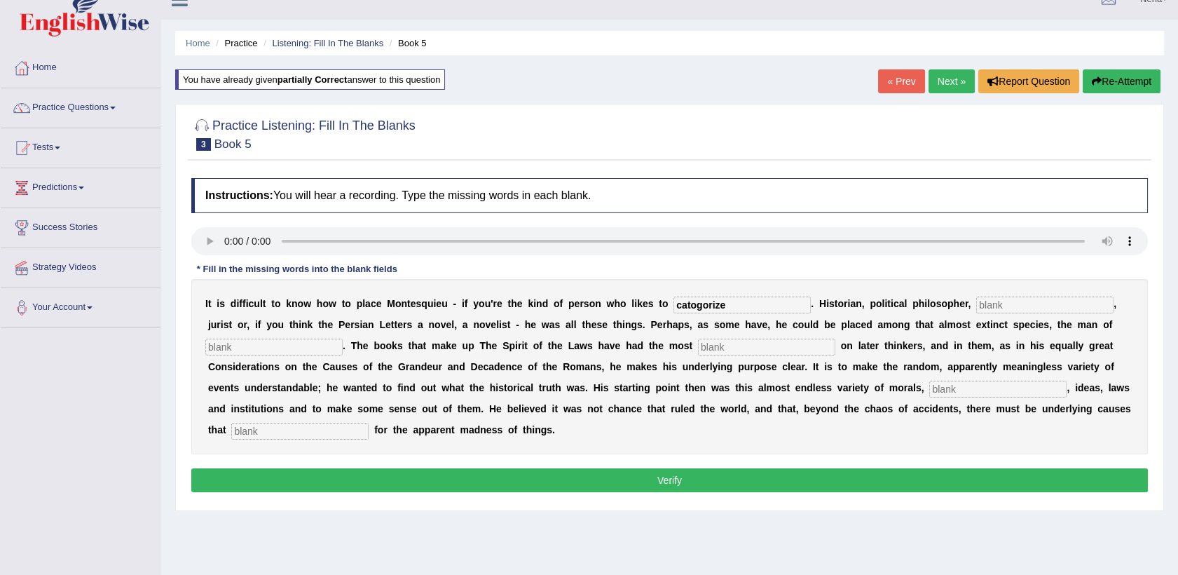
scroll to position [24, 0]
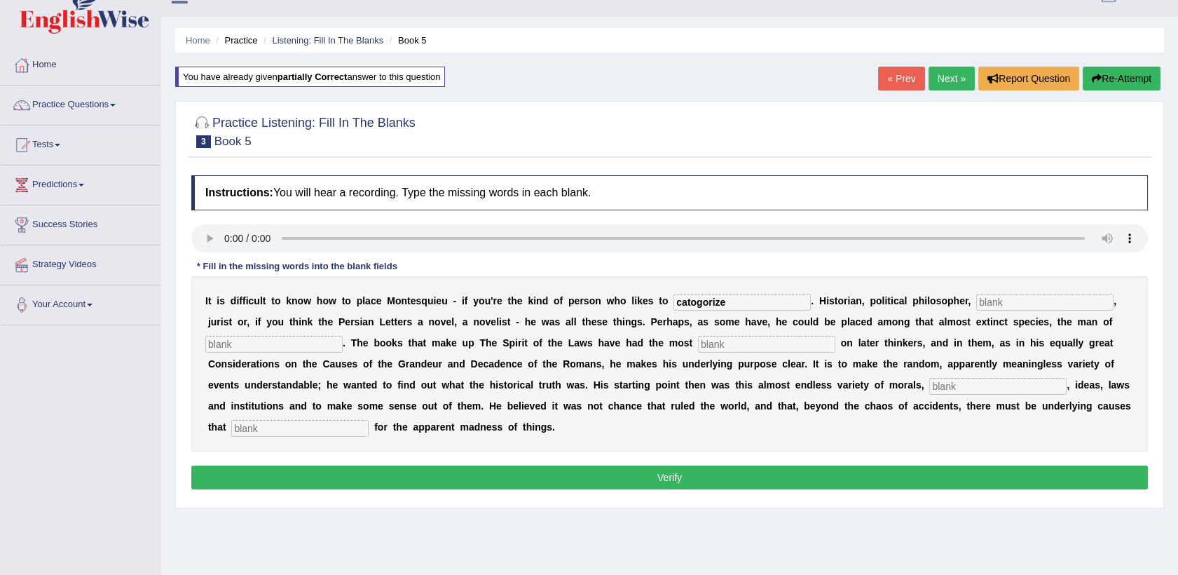
click at [674, 300] on input "catogorize" at bounding box center [742, 302] width 137 height 17
type input "categorize"
click at [599, 465] on button "Verify" at bounding box center [669, 477] width 957 height 24
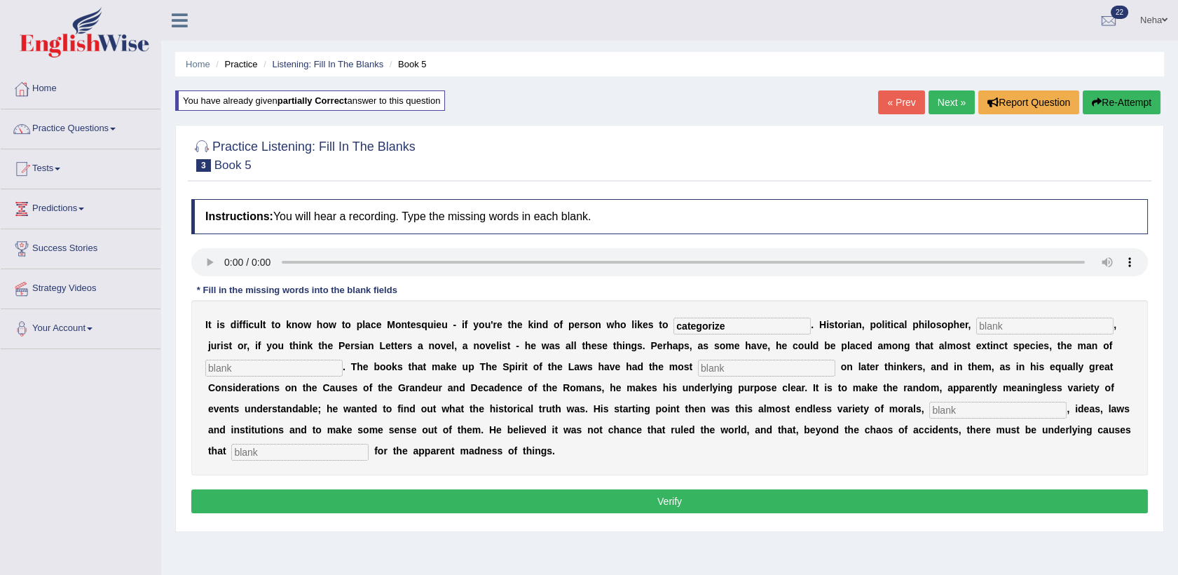
click at [941, 97] on link "Next »" at bounding box center [952, 102] width 46 height 24
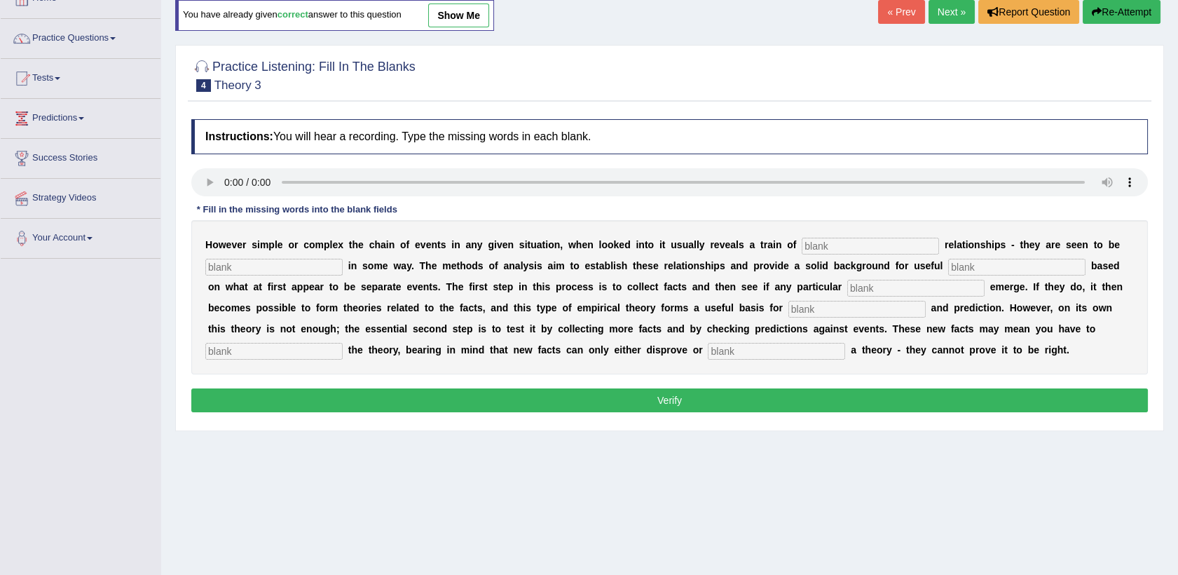
click at [802, 244] on input "text" at bounding box center [870, 246] width 137 height 17
type input "causal"
click at [287, 257] on div "H o w e v e r s i m p l e o r c o m p l e x t h e c h a i n o f e v e n t s i n…" at bounding box center [669, 297] width 957 height 154
click at [285, 266] on input "text" at bounding box center [273, 267] width 137 height 17
type input "liked"
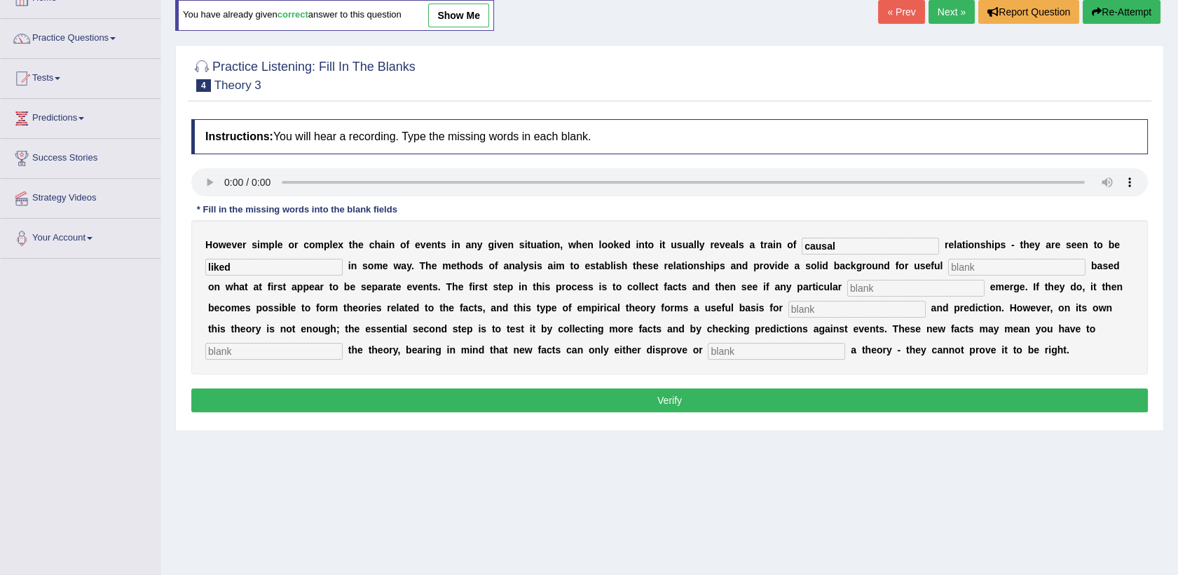
click at [948, 269] on input "text" at bounding box center [1016, 267] width 137 height 17
click at [948, 261] on input "text" at bounding box center [1016, 267] width 137 height 17
type input "generilagations"
click at [847, 293] on input "text" at bounding box center [915, 288] width 137 height 17
type input "patterns"
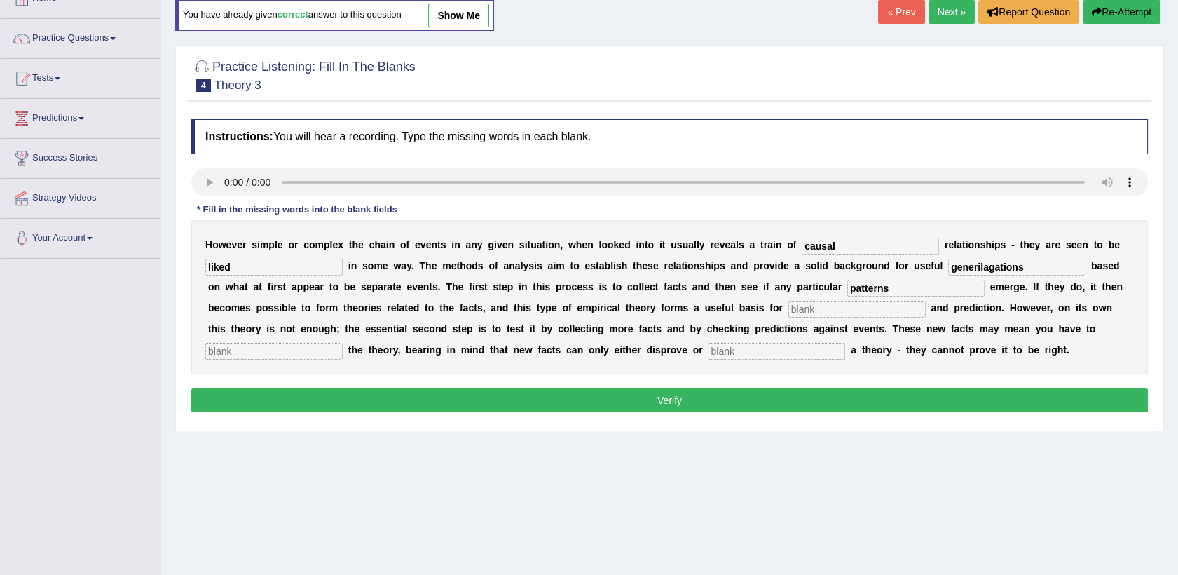
click at [789, 306] on input "text" at bounding box center [857, 309] width 137 height 17
type input "analysis"
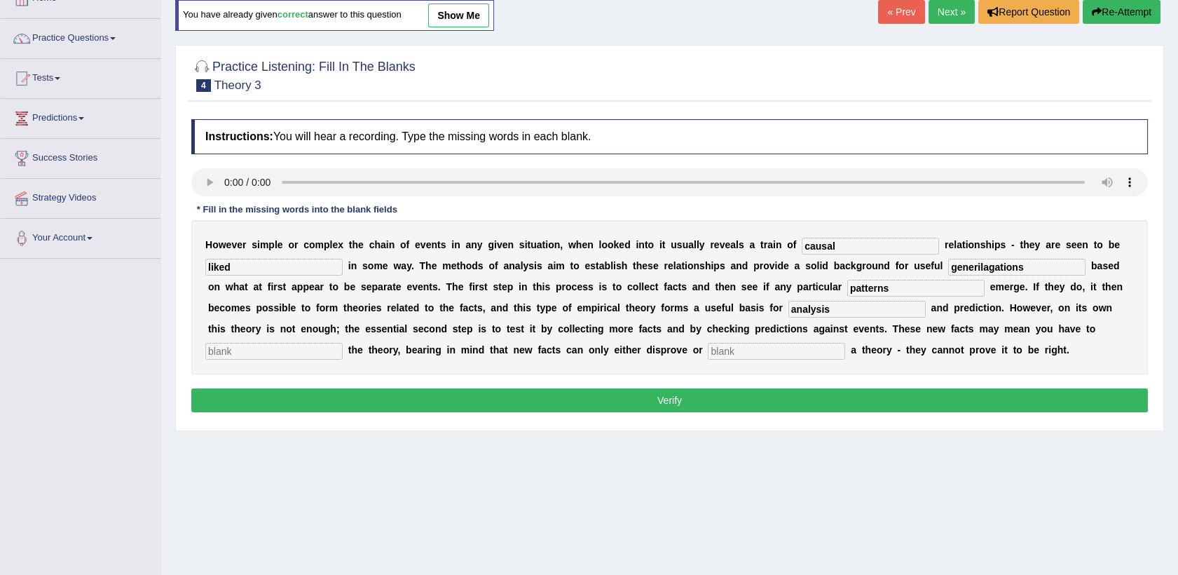
click at [343, 343] on input "text" at bounding box center [273, 351] width 137 height 17
type input "modify"
click at [708, 345] on input "text" at bounding box center [776, 351] width 137 height 17
type input "support"
click at [264, 274] on input "liked" at bounding box center [273, 267] width 137 height 17
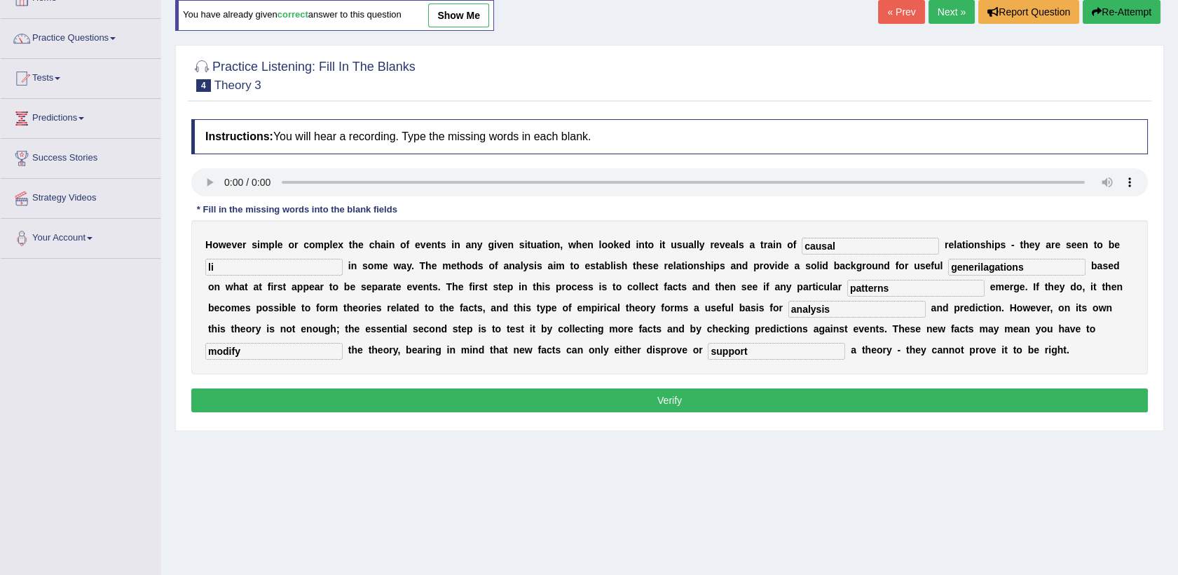
type input "l"
type input "linked"
click at [974, 266] on input "generilagations" at bounding box center [1016, 267] width 137 height 17
type input "generalization"
click at [788, 402] on button "Verify" at bounding box center [669, 400] width 957 height 24
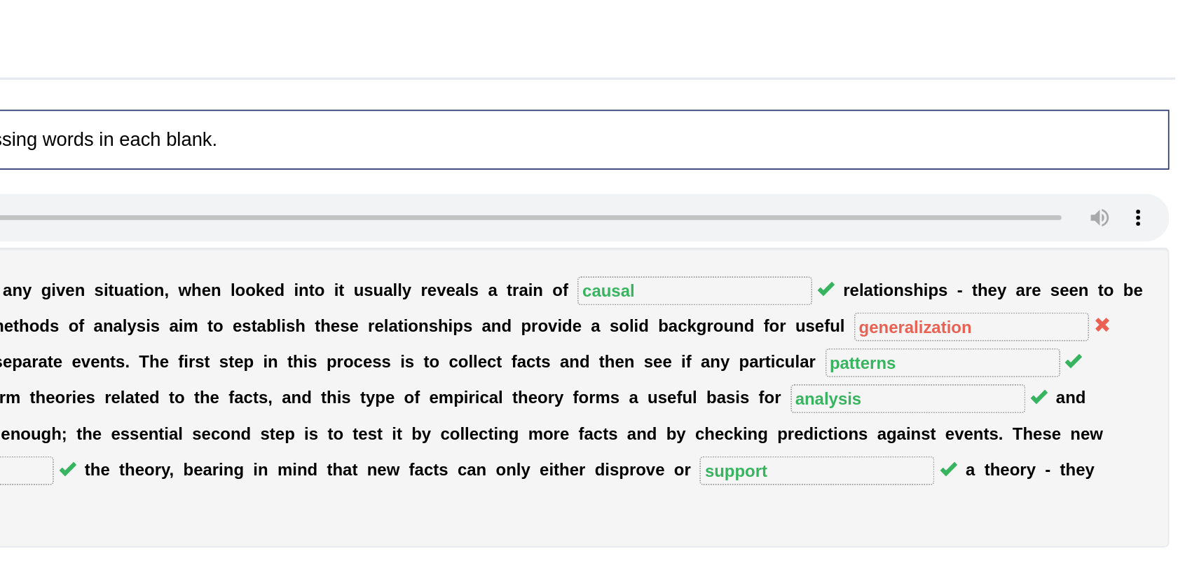
scroll to position [42, 0]
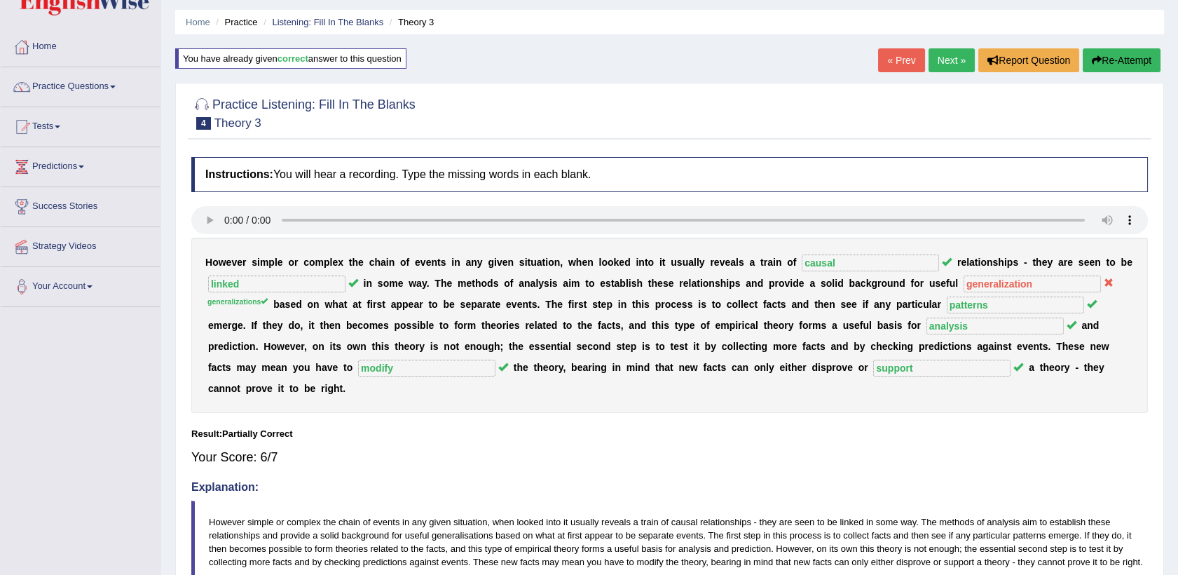
click at [957, 55] on link "Next »" at bounding box center [952, 60] width 46 height 24
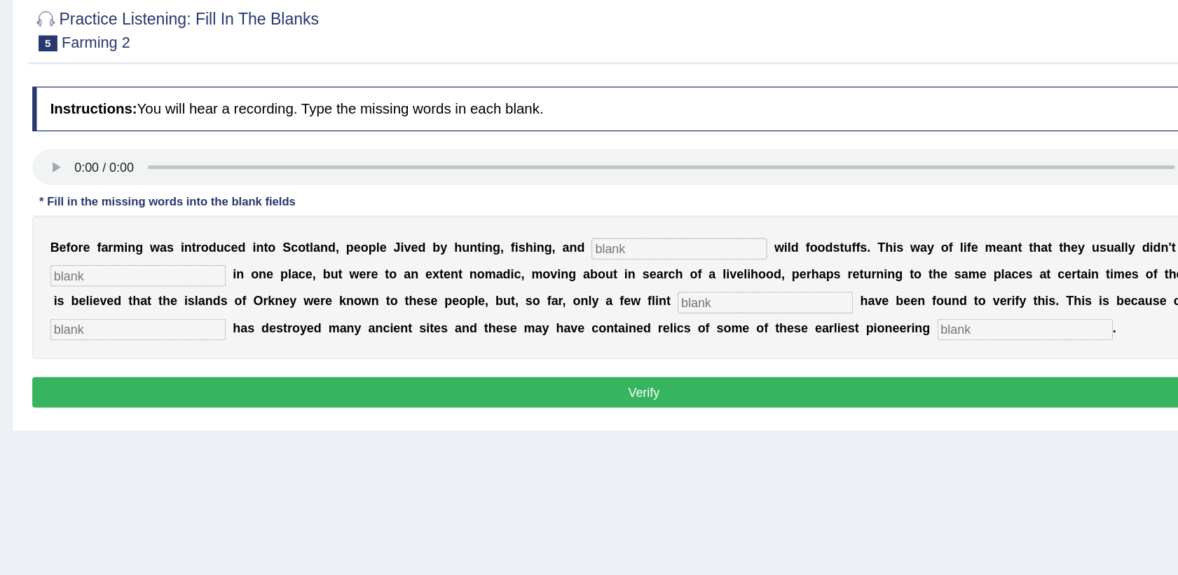
click at [629, 324] on input "text" at bounding box center [697, 319] width 137 height 17
type input "geathering"
click at [266, 346] on input "text" at bounding box center [273, 340] width 137 height 17
type input "permanently"
click at [696, 360] on input "text" at bounding box center [764, 361] width 137 height 17
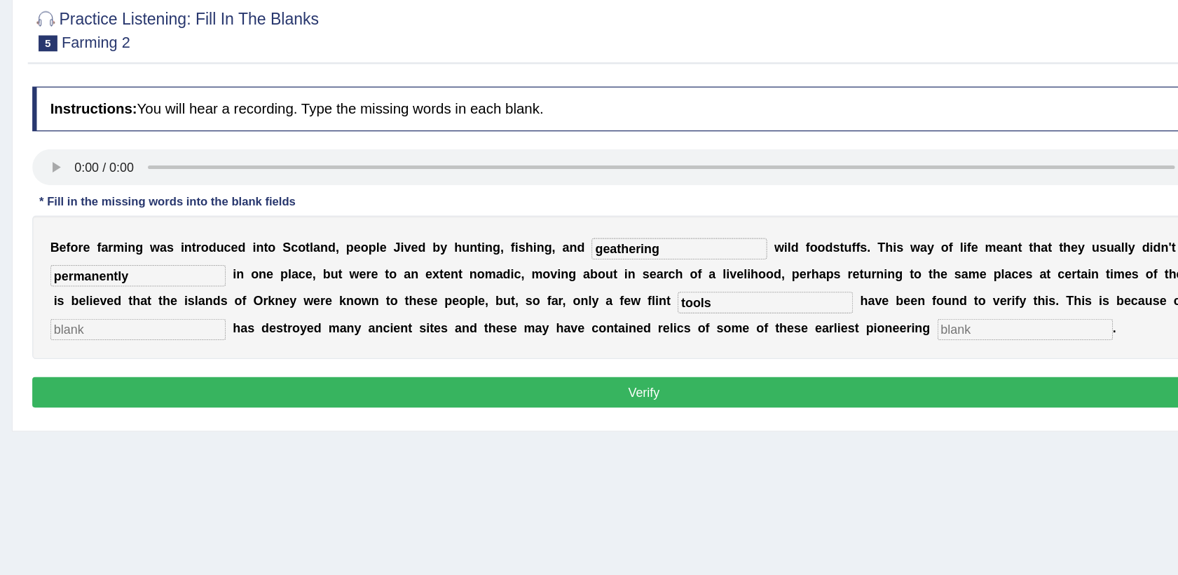
type input "tools"
click at [343, 374] on input "text" at bounding box center [273, 382] width 137 height 17
type input "erosion"
click at [899, 383] on input "text" at bounding box center [967, 382] width 137 height 17
type input "colonists"
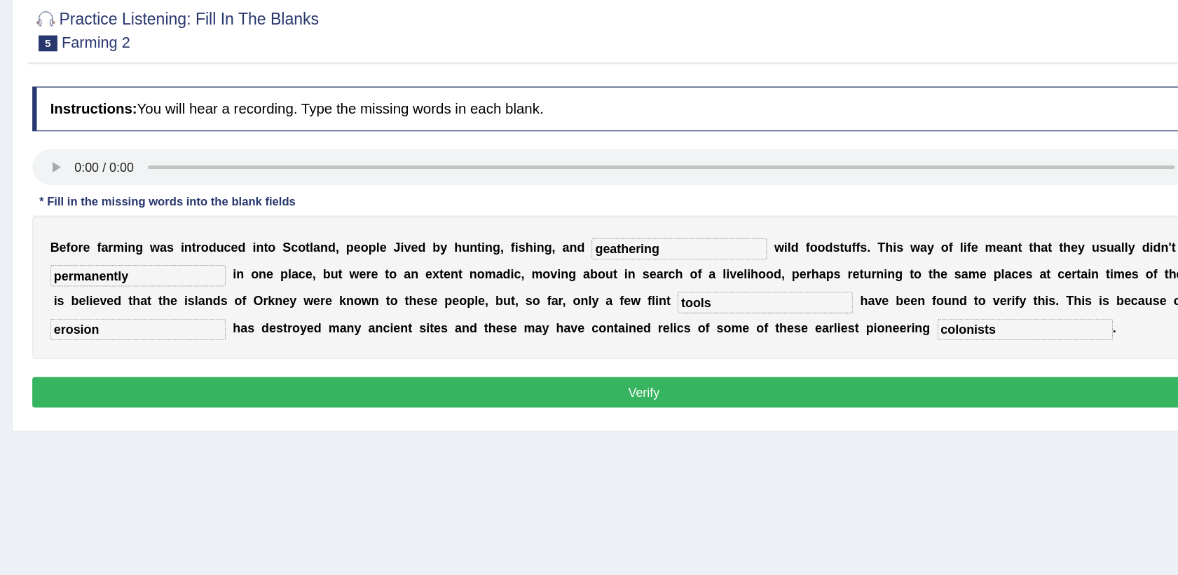
click at [610, 430] on button "Verify" at bounding box center [669, 431] width 957 height 24
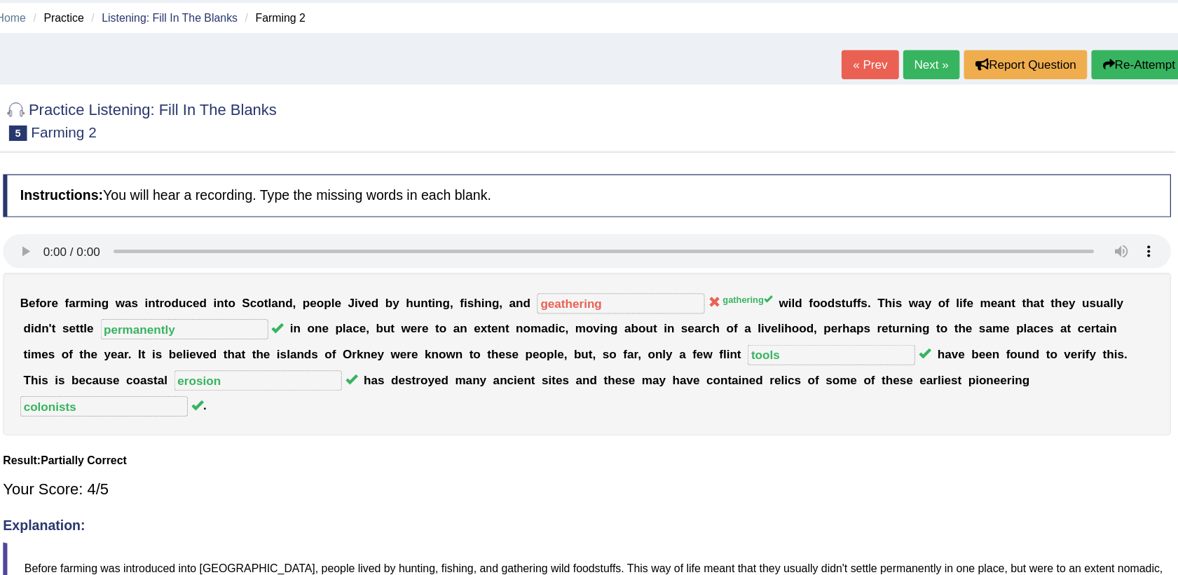
scroll to position [1, 0]
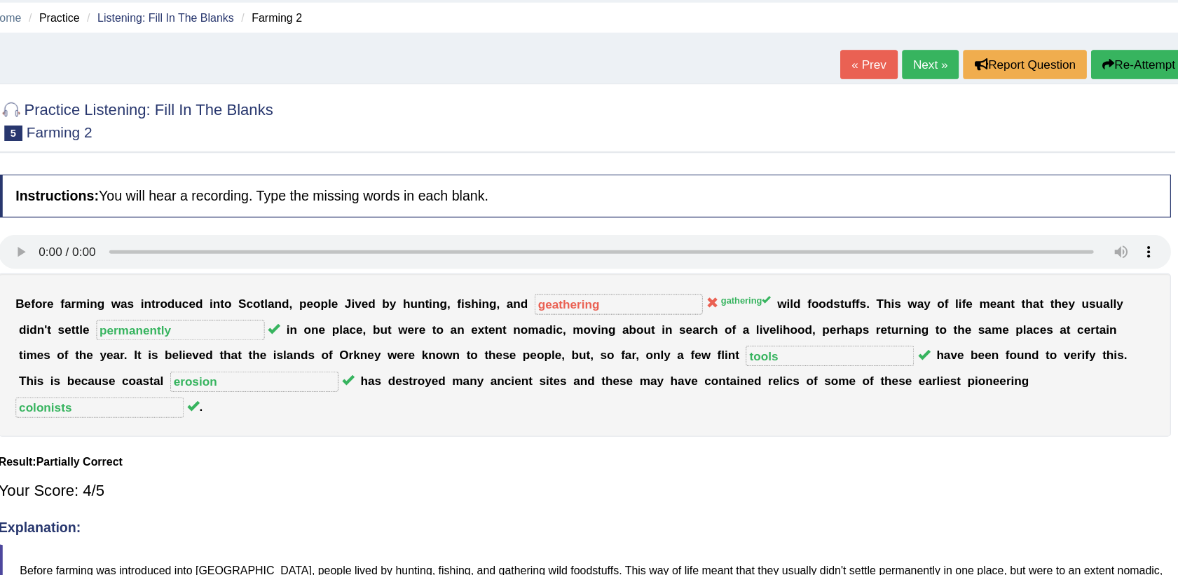
click at [1117, 102] on button "Re-Attempt" at bounding box center [1122, 101] width 78 height 24
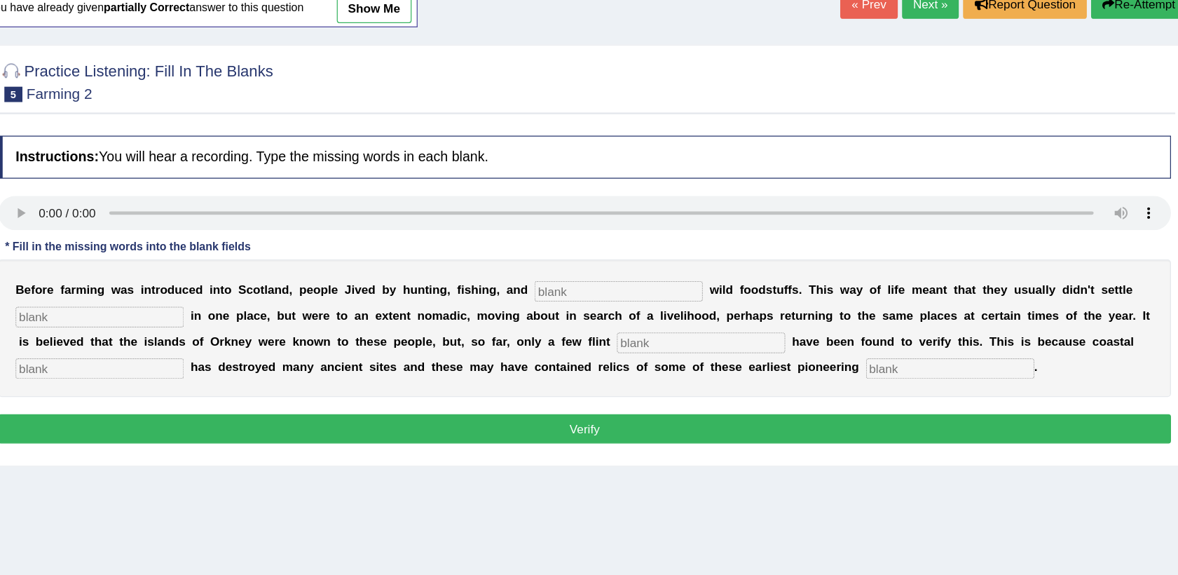
scroll to position [1, 0]
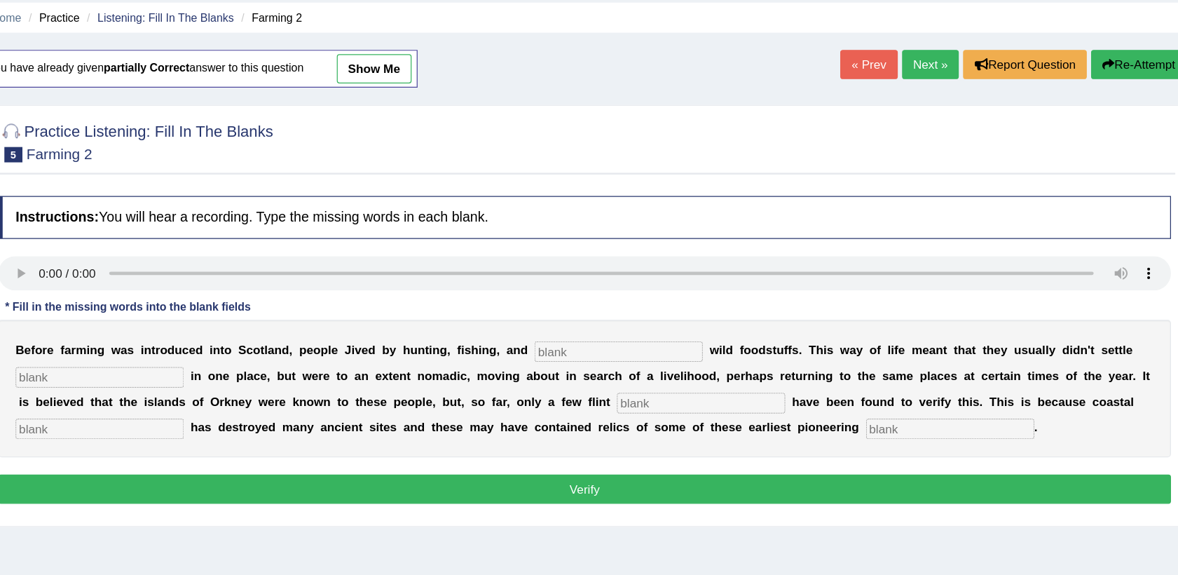
click at [629, 339] on input "text" at bounding box center [697, 335] width 137 height 17
type input "gathering"
click at [295, 353] on input "text" at bounding box center [273, 356] width 137 height 17
type input "permannetly"
click at [696, 375] on input "text" at bounding box center [764, 377] width 137 height 17
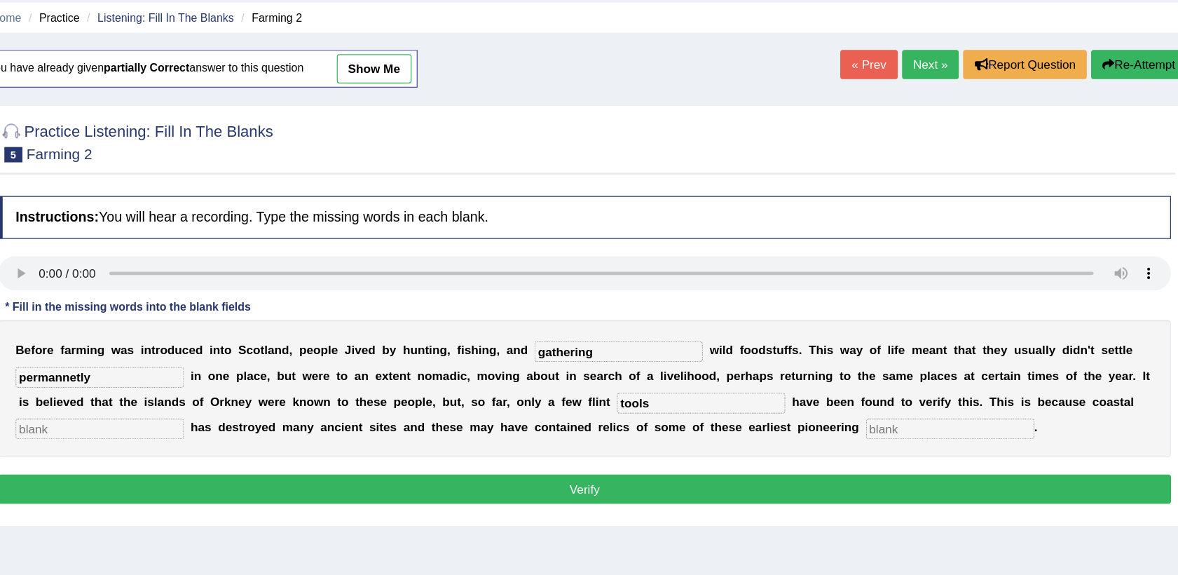
type input "tools"
click at [343, 390] on input "text" at bounding box center [273, 398] width 137 height 17
type input "erosion"
click at [899, 399] on input "text" at bounding box center [967, 398] width 137 height 17
type input "colonists"
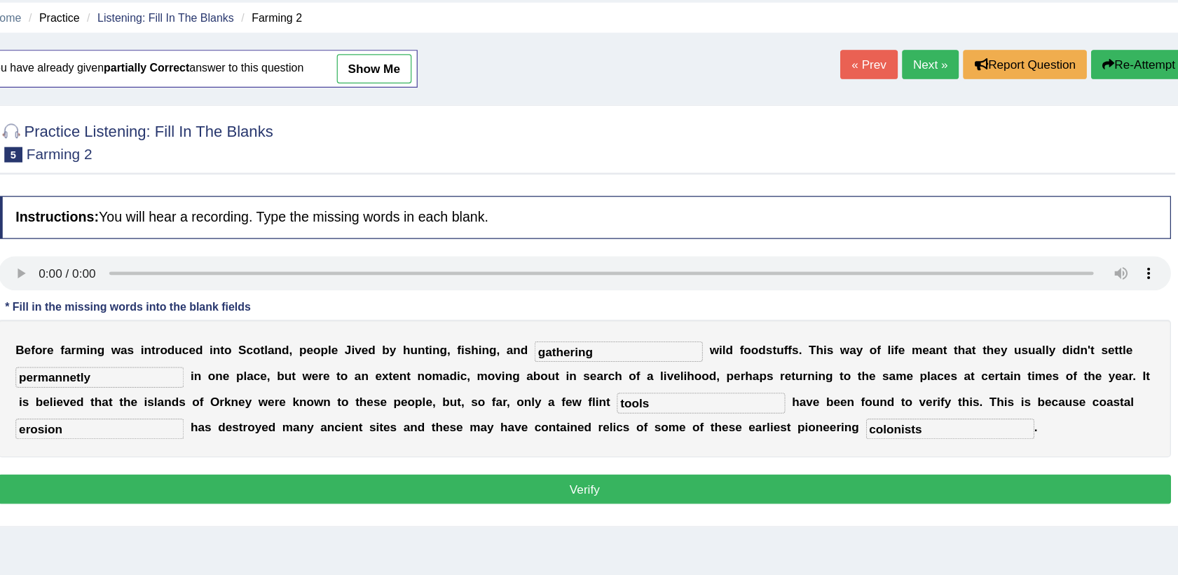
click at [246, 360] on input "permannetly" at bounding box center [273, 356] width 137 height 17
click at [269, 359] on input "permannetly" at bounding box center [273, 356] width 137 height 17
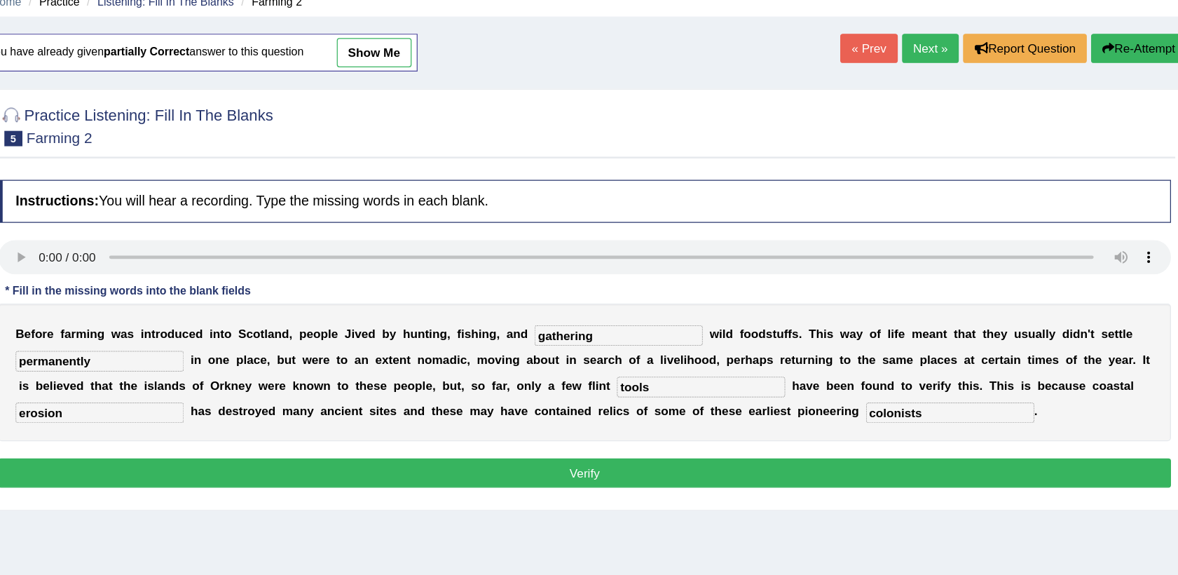
type input "permanently"
click at [579, 442] on button "Verify" at bounding box center [669, 447] width 957 height 24
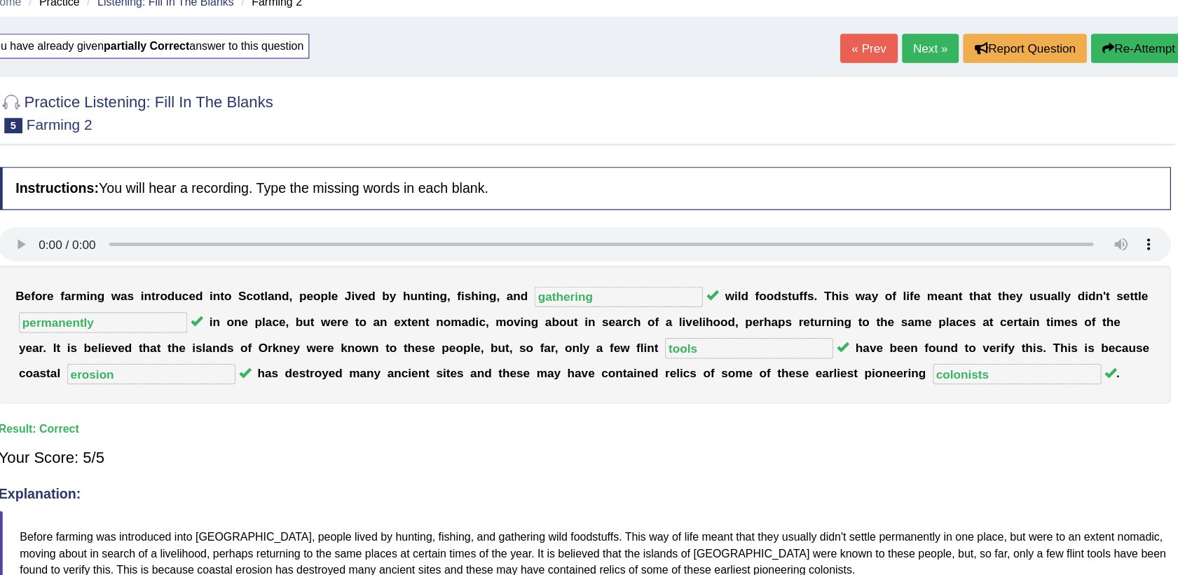
click at [948, 102] on link "Next »" at bounding box center [952, 101] width 46 height 24
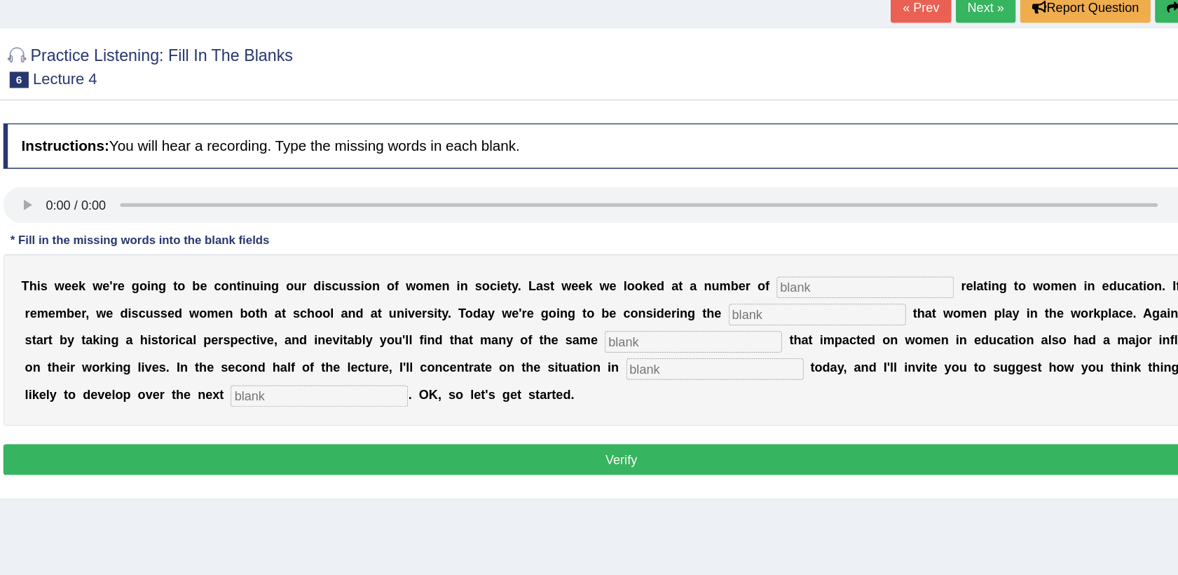
click at [790, 322] on input "text" at bounding box center [858, 319] width 137 height 17
type input "issues"
click at [753, 336] on input "text" at bounding box center [821, 340] width 137 height 17
type input "t"
type input "roles"
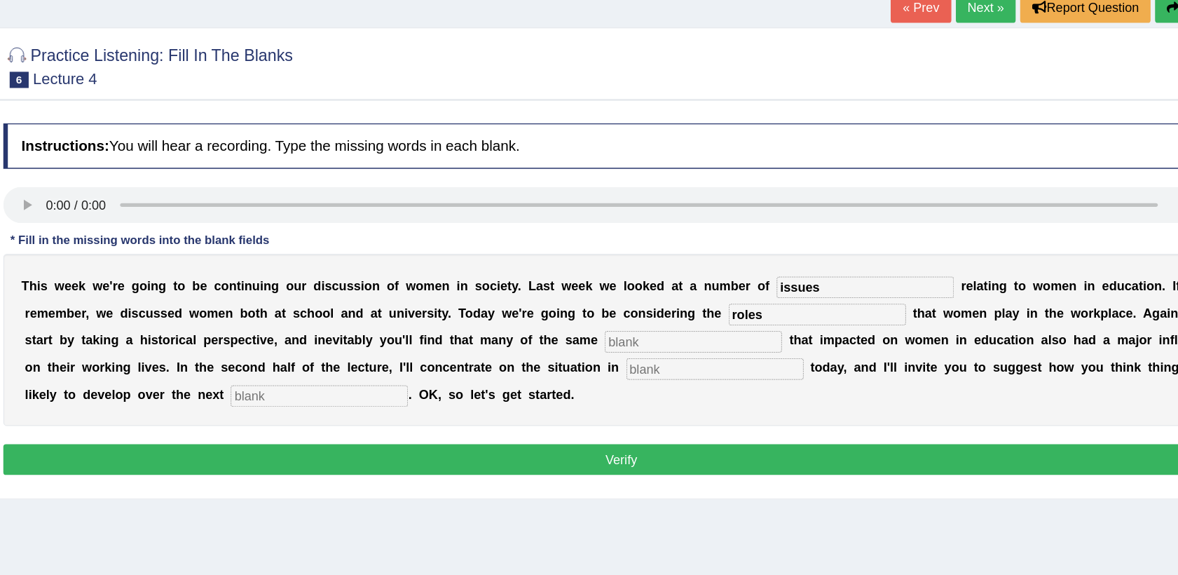
click at [657, 365] on input "text" at bounding box center [725, 361] width 137 height 17
type input "events"
click at [674, 381] on input "text" at bounding box center [742, 382] width 137 height 17
type input "europe"
click at [505, 395] on input "text" at bounding box center [435, 403] width 137 height 17
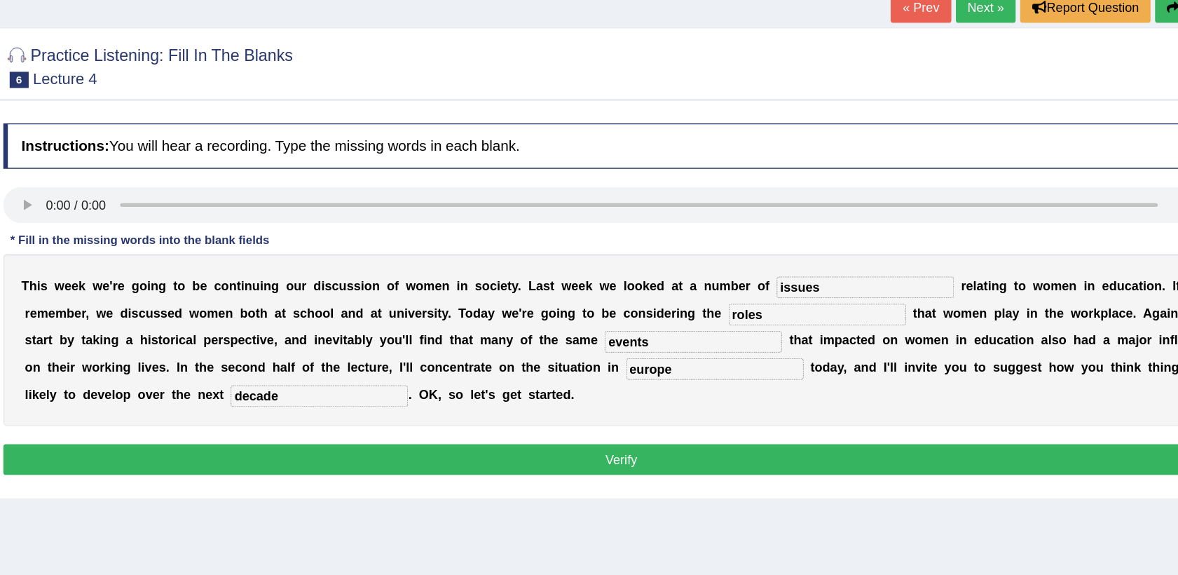
type input "decade"
click at [674, 381] on input "europe" at bounding box center [742, 382] width 137 height 17
type input "Europe"
click at [603, 457] on button "Verify" at bounding box center [669, 452] width 957 height 24
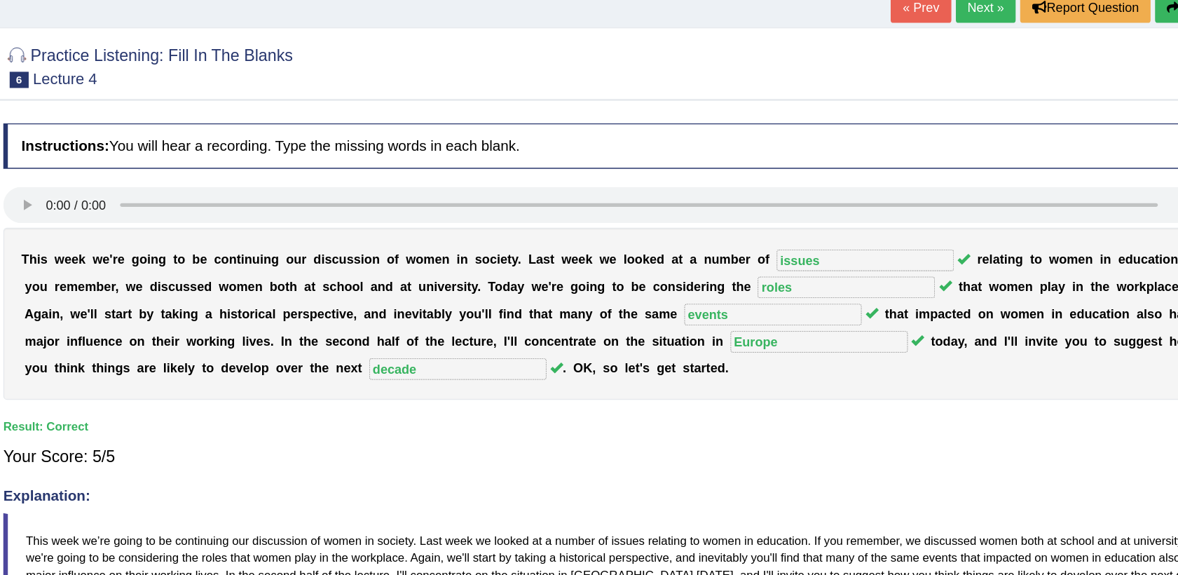
click at [954, 98] on link "Next »" at bounding box center [952, 102] width 46 height 24
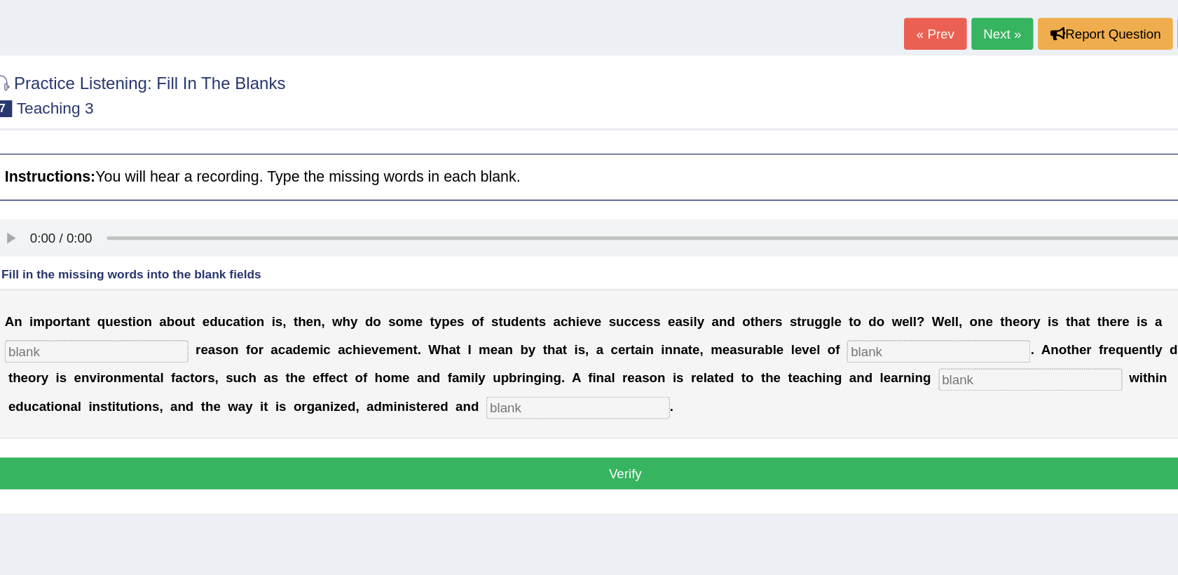
click at [268, 339] on input "text" at bounding box center [273, 340] width 137 height 17
type input "genetic"
click at [835, 336] on input "text" at bounding box center [903, 340] width 137 height 17
type input "intelligence"
click at [904, 356] on input "text" at bounding box center [972, 361] width 137 height 17
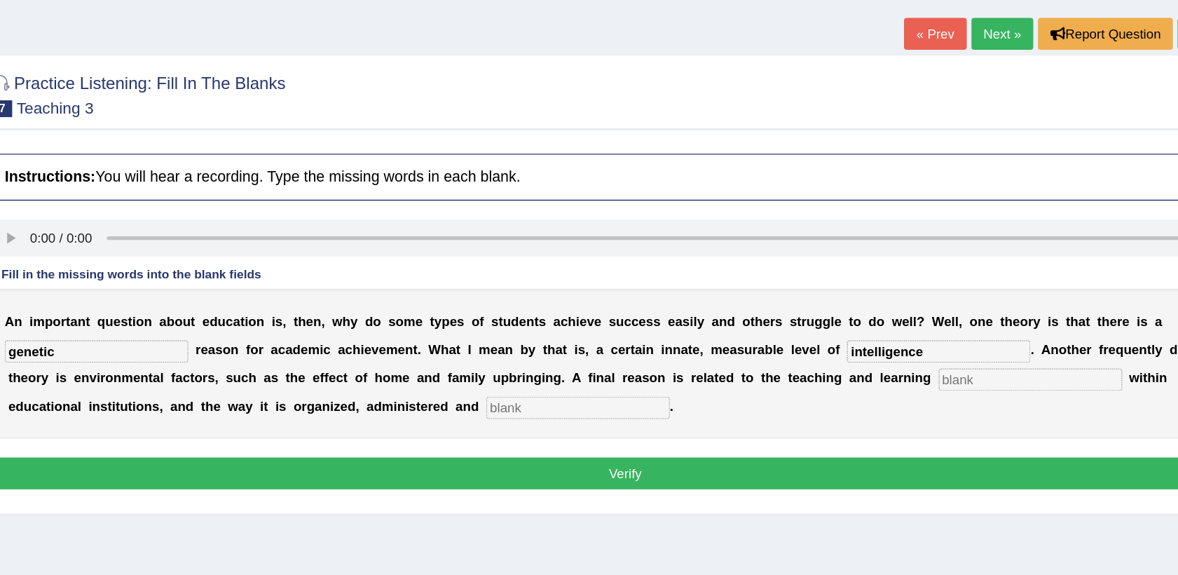
click at [904, 365] on input "text" at bounding box center [972, 361] width 137 height 17
type input "process"
click at [566, 385] on input "text" at bounding box center [634, 382] width 137 height 17
type input "assest"
click at [528, 437] on button "Verify" at bounding box center [669, 431] width 957 height 24
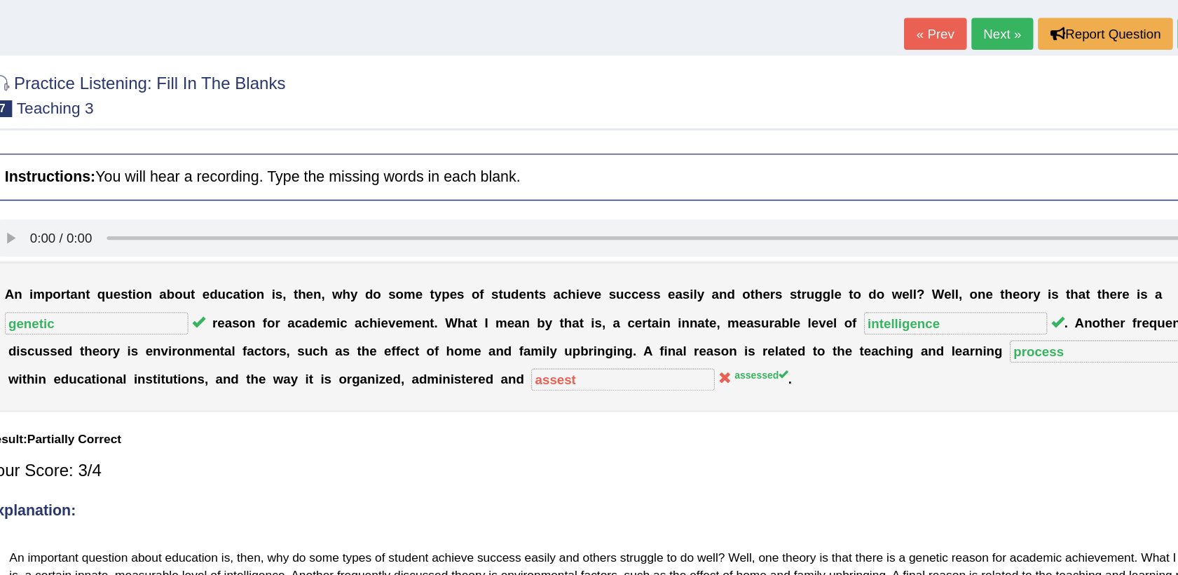
click at [953, 101] on link "Next »" at bounding box center [952, 102] width 46 height 24
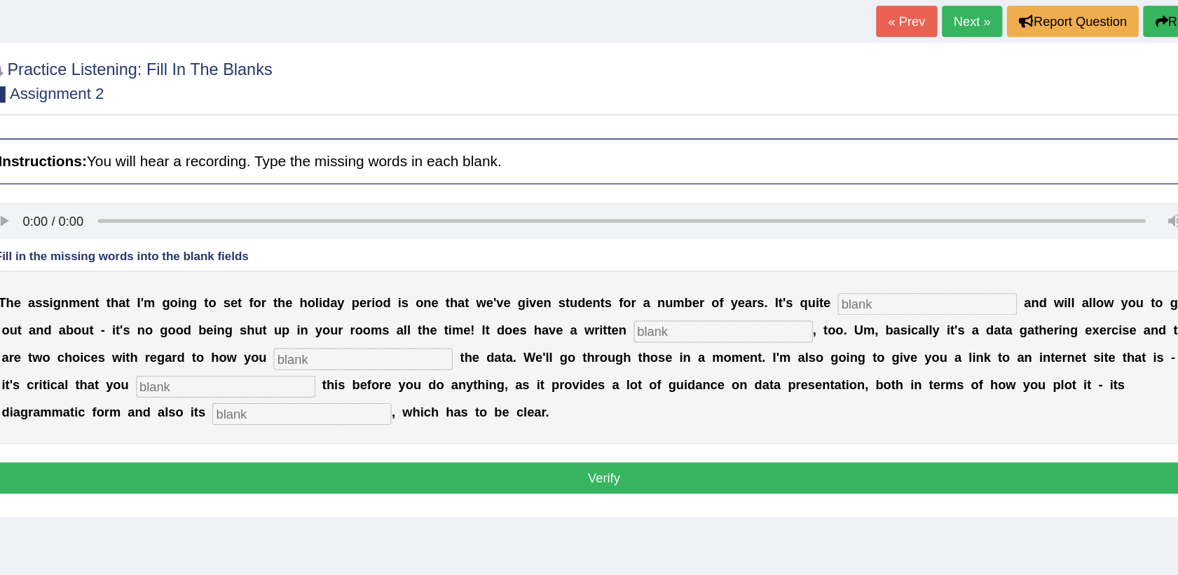
click at [849, 320] on input "text" at bounding box center [917, 319] width 137 height 17
type input "practical"
click at [692, 336] on input "text" at bounding box center [760, 340] width 137 height 17
type input "a"
type input "elemenyt"
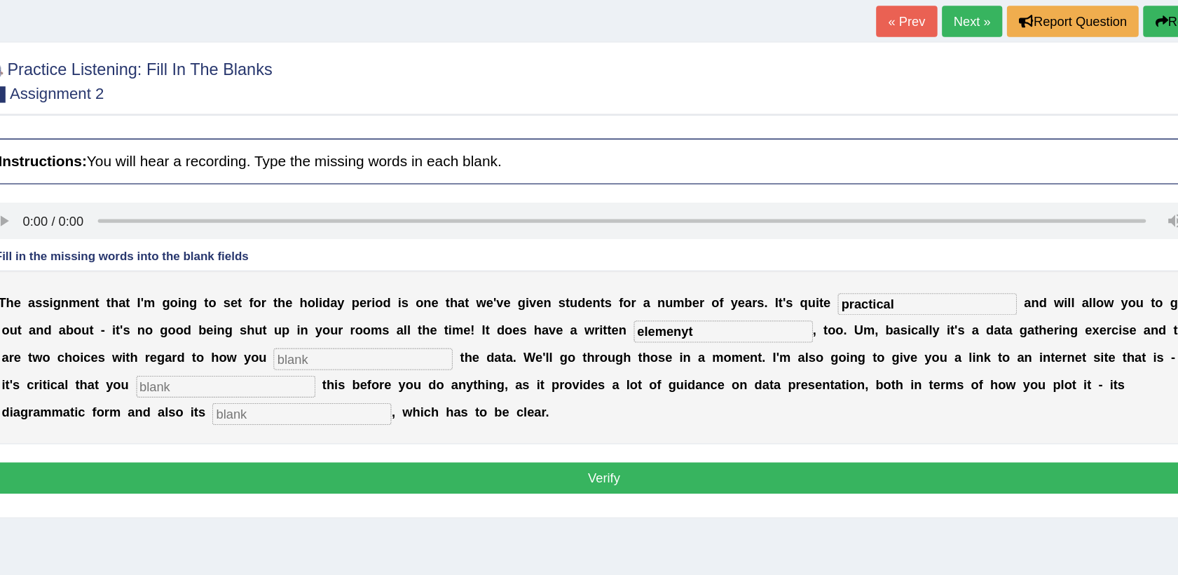
click at [416, 359] on input "text" at bounding box center [484, 361] width 137 height 17
type input "colledct"
click at [449, 374] on input "text" at bounding box center [379, 382] width 137 height 17
type input "review"
click at [507, 395] on input "text" at bounding box center [437, 403] width 137 height 17
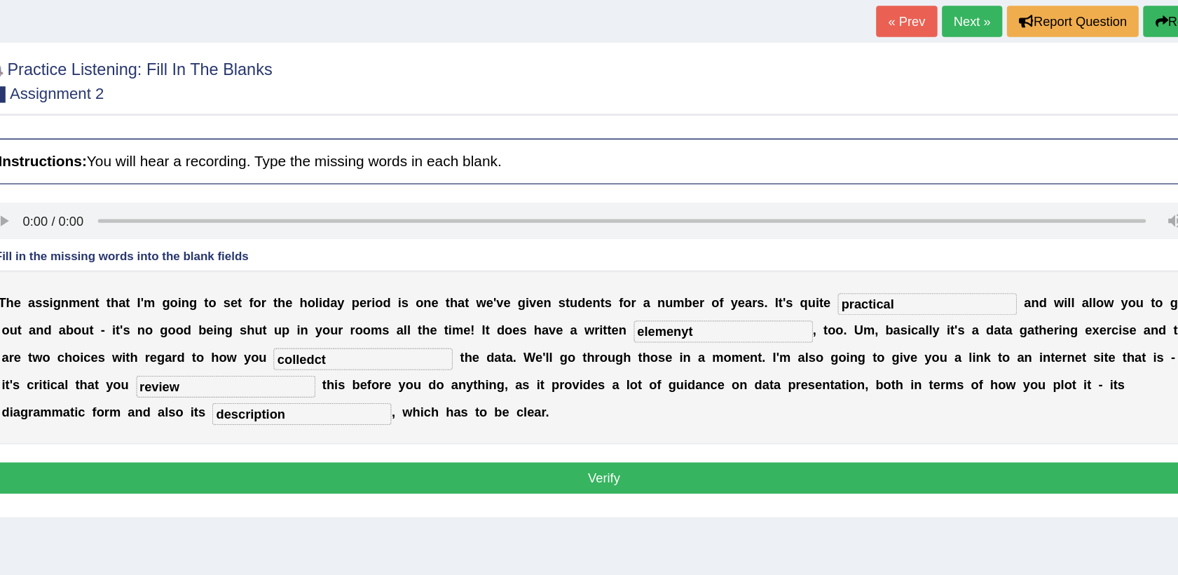
type input "description"
click at [692, 346] on input "elemenyt" at bounding box center [760, 340] width 137 height 17
type input "element"
click at [416, 362] on input "colledct" at bounding box center [484, 361] width 137 height 17
type input "c"
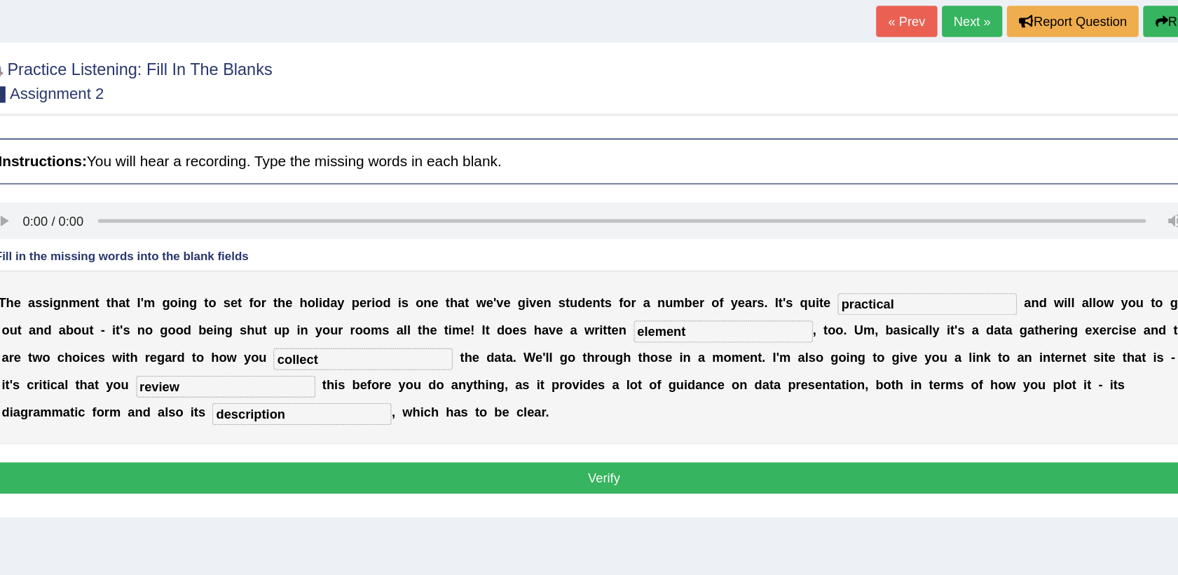
type input "collect"
click at [600, 456] on button "Verify" at bounding box center [669, 452] width 957 height 24
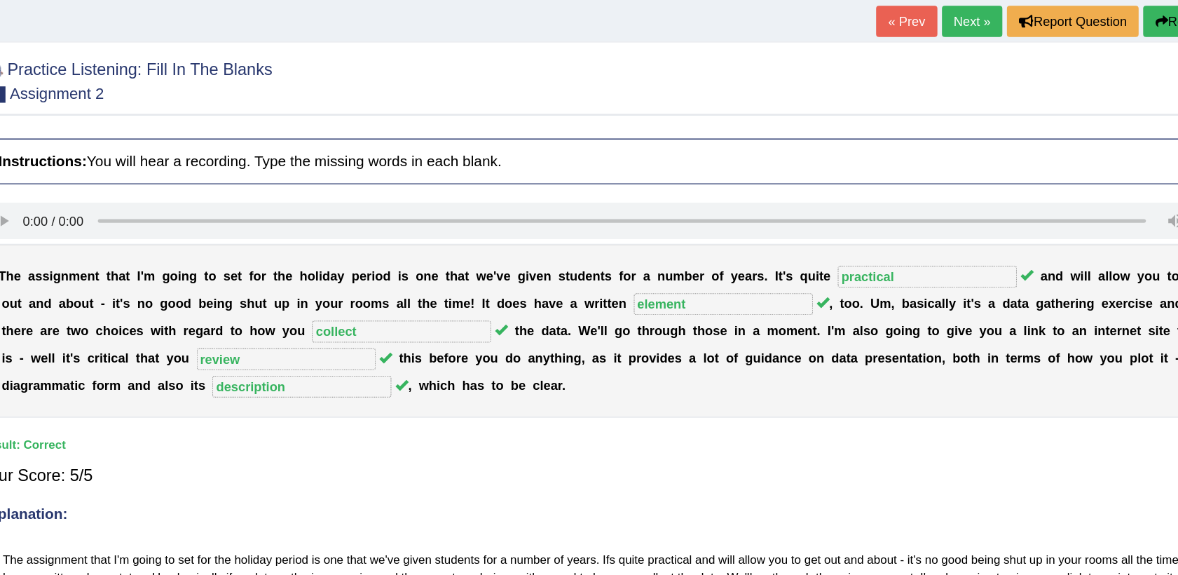
click at [946, 104] on link "Next »" at bounding box center [952, 102] width 46 height 24
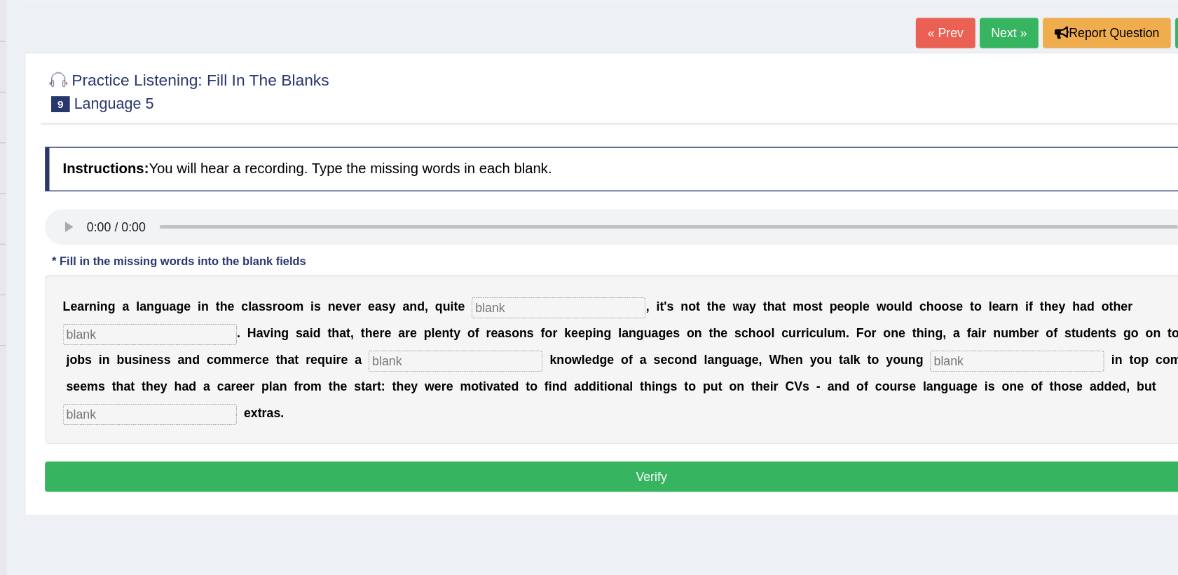
scroll to position [17, 0]
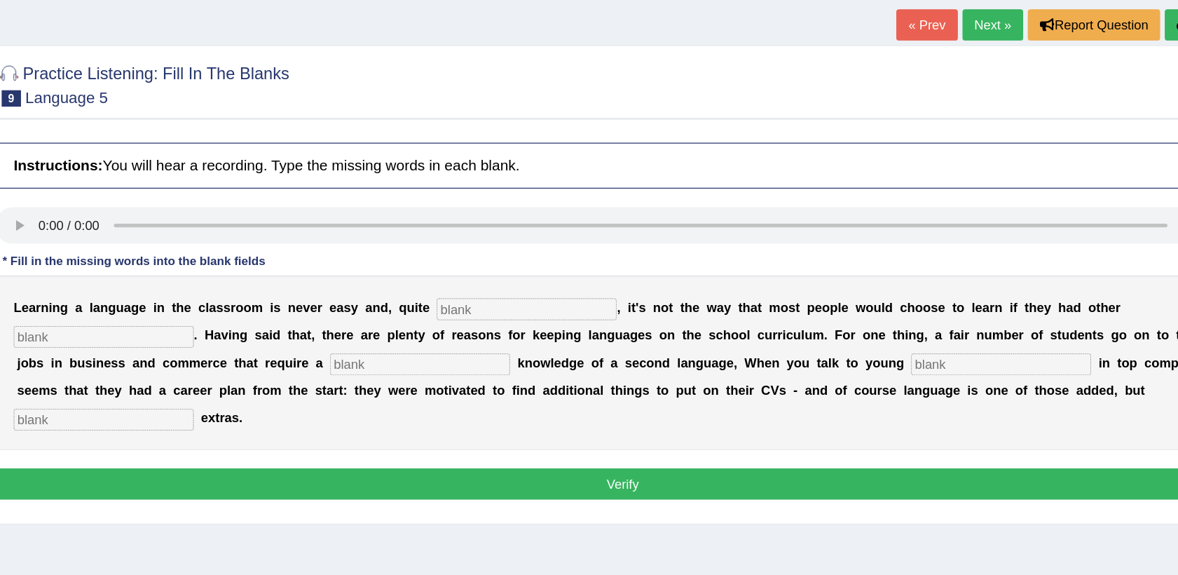
click at [831, 321] on b "F" at bounding box center [834, 321] width 6 height 11
click at [571, 308] on input "text" at bounding box center [596, 302] width 137 height 17
click at [545, 307] on input "text" at bounding box center [596, 302] width 137 height 17
type input "frankly"
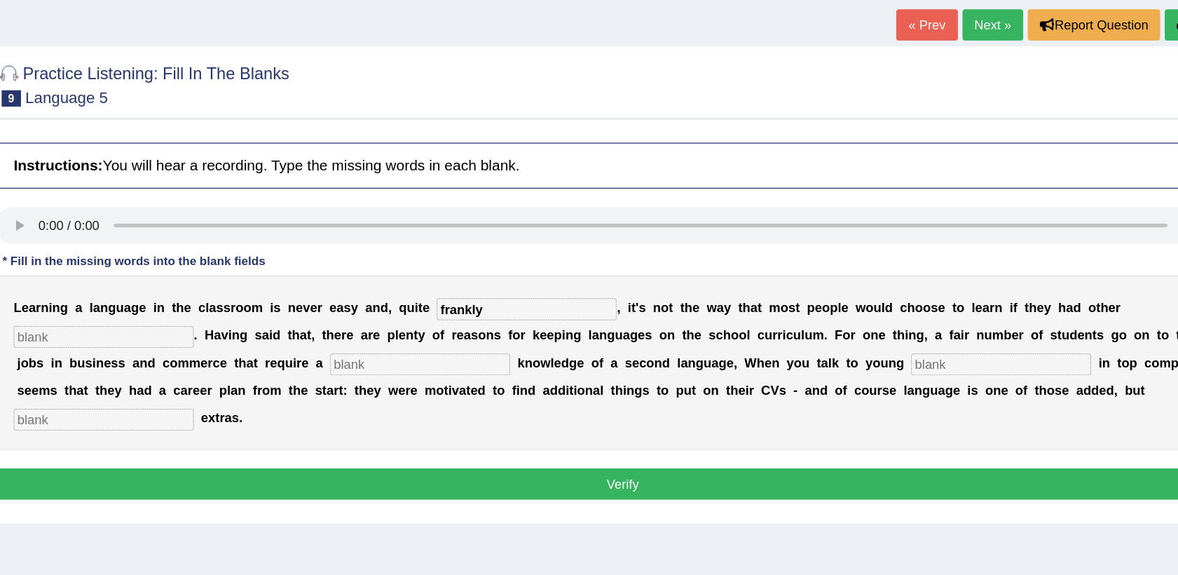
click at [343, 315] on input "text" at bounding box center [273, 323] width 137 height 17
type input "opritons"
click at [446, 336] on input "text" at bounding box center [514, 344] width 137 height 17
type input "require"
click at [889, 343] on input "text" at bounding box center [957, 344] width 137 height 17
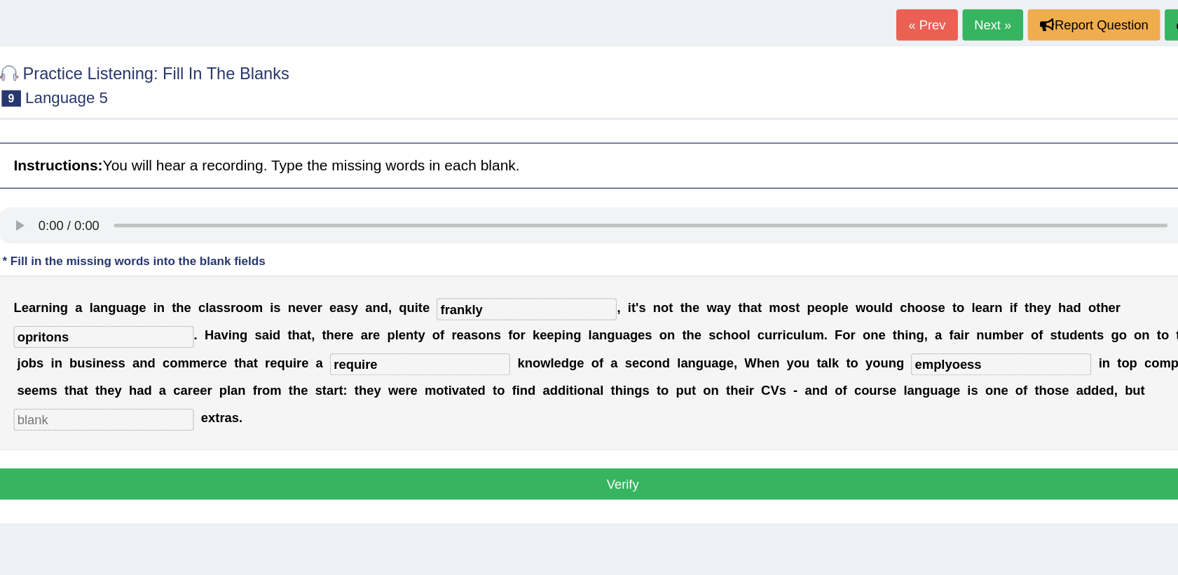
type input "emplyoess"
click at [343, 378] on input "text" at bounding box center [273, 386] width 137 height 17
type input "significant"
click at [567, 299] on input "frankly" at bounding box center [596, 302] width 137 height 17
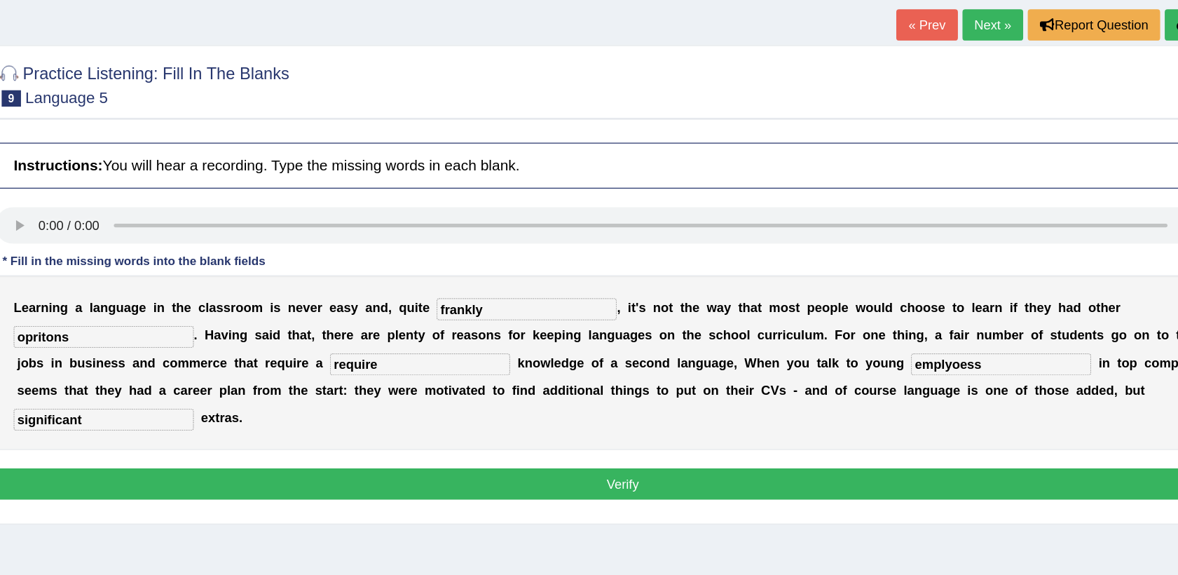
click at [343, 315] on input "opritons" at bounding box center [273, 323] width 137 height 17
click at [343, 315] on input "opitons" at bounding box center [273, 323] width 137 height 17
type input "o"
type input "options"
click at [889, 350] on input "emplyoess" at bounding box center [957, 344] width 137 height 17
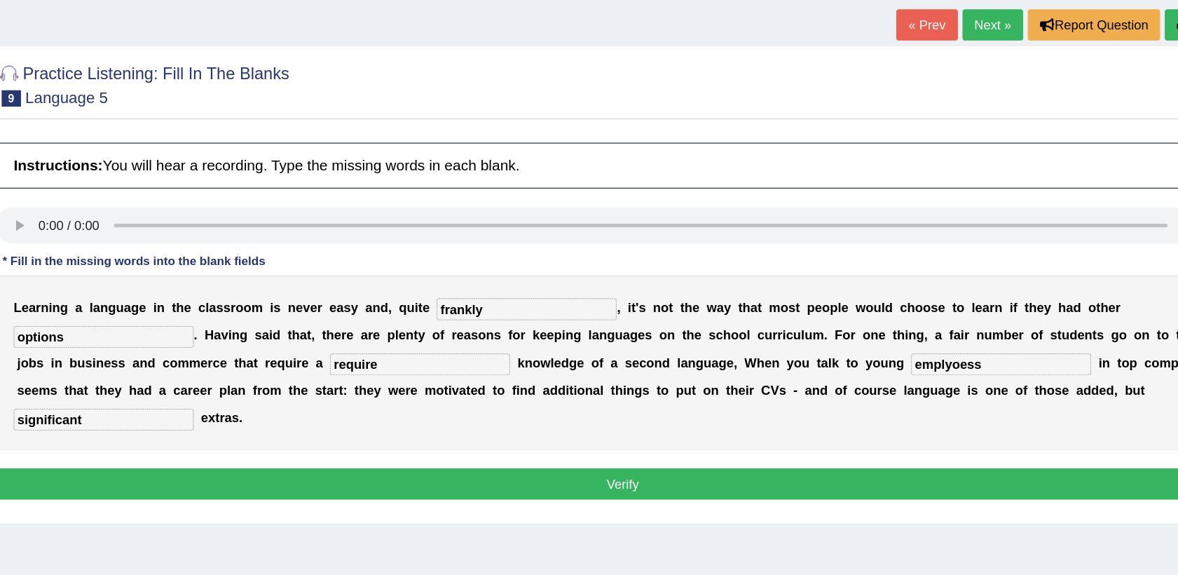
click at [889, 350] on input "emplyoess" at bounding box center [957, 344] width 137 height 17
type input "employess"
click at [660, 423] on button "Verify" at bounding box center [669, 435] width 957 height 24
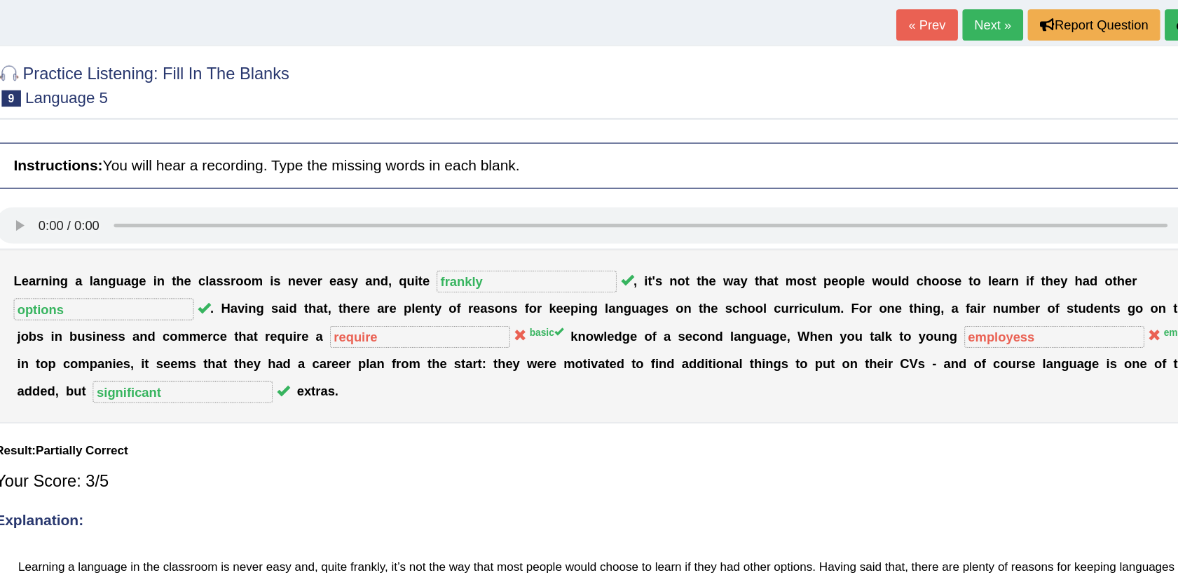
click at [1086, 86] on button "Re-Attempt" at bounding box center [1122, 86] width 78 height 24
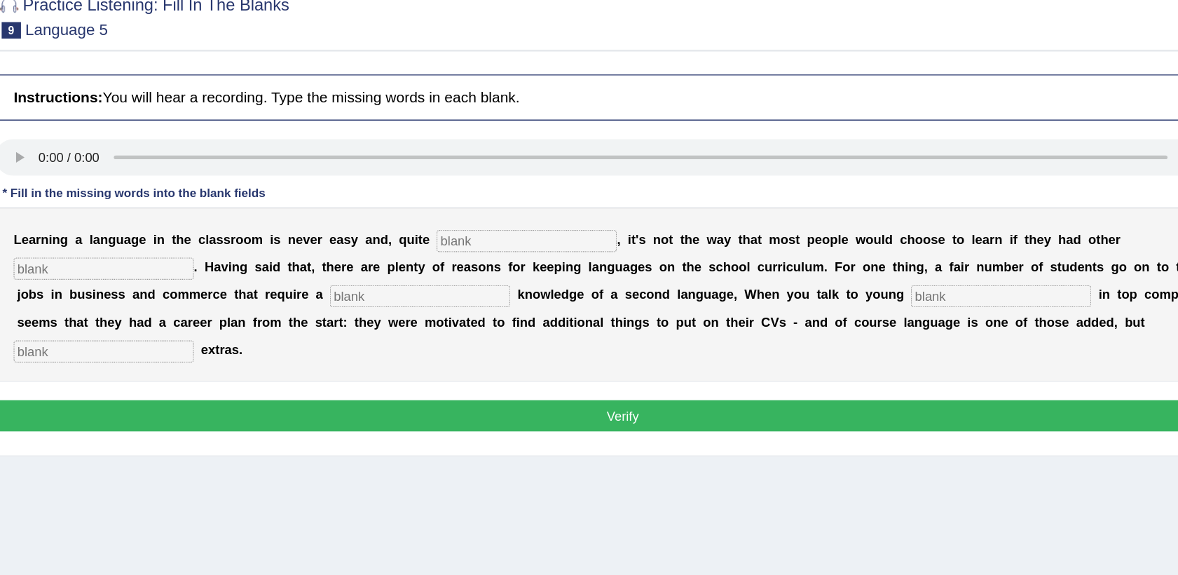
scroll to position [17, 0]
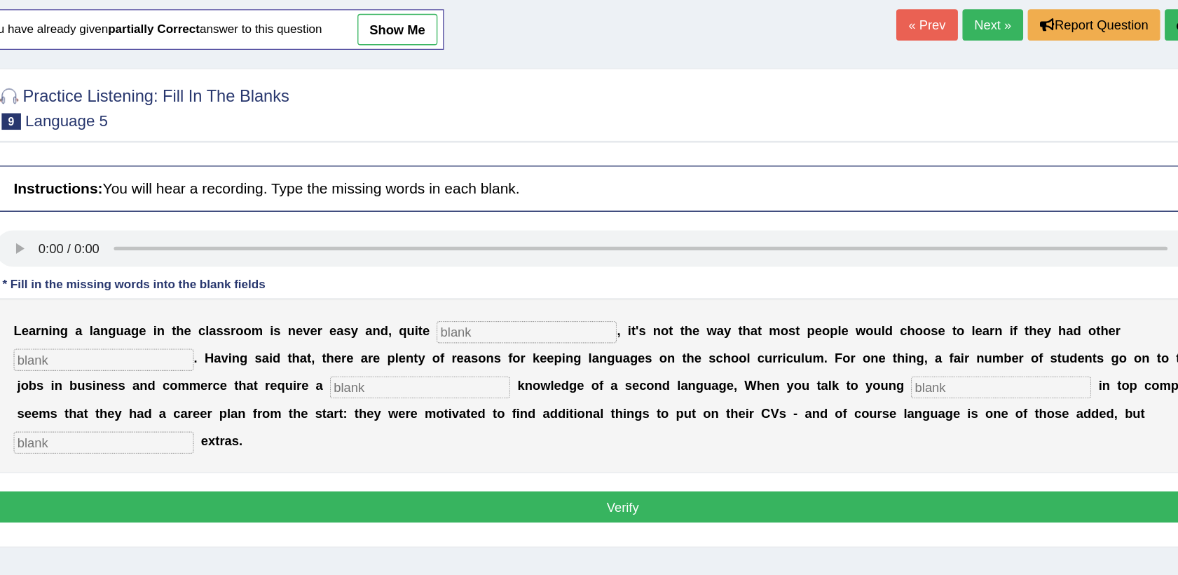
click at [576, 324] on input "text" at bounding box center [596, 319] width 137 height 17
type input "frankly"
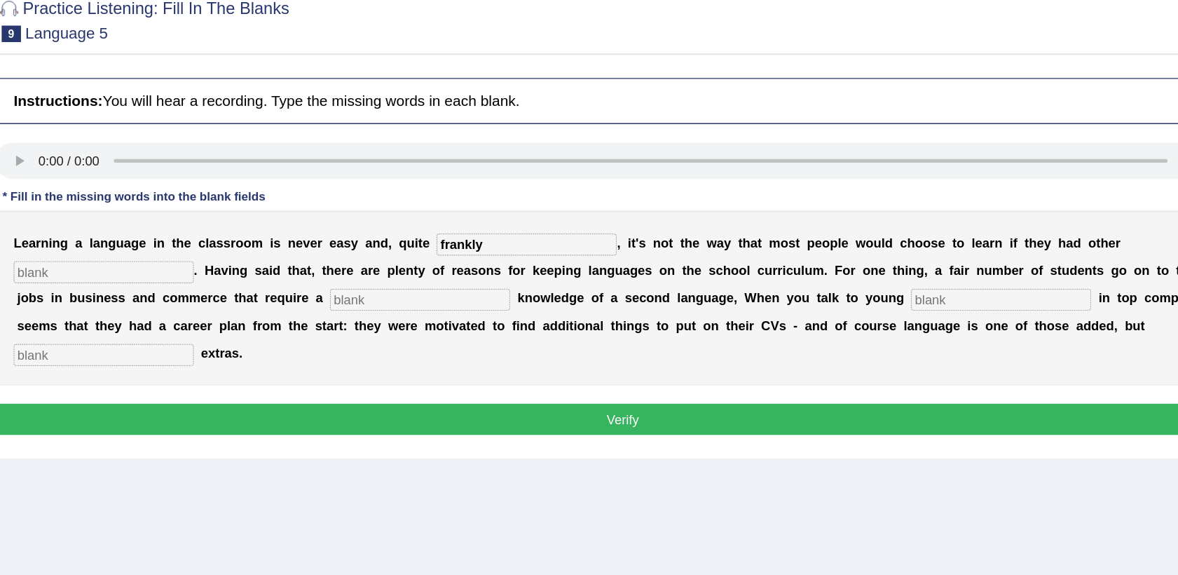
click at [834, 511] on div "Home Practice Listening: Fill In The Blanks Language 5 You have already given p…" at bounding box center [669, 333] width 1017 height 701
